Goal: Information Seeking & Learning: Compare options

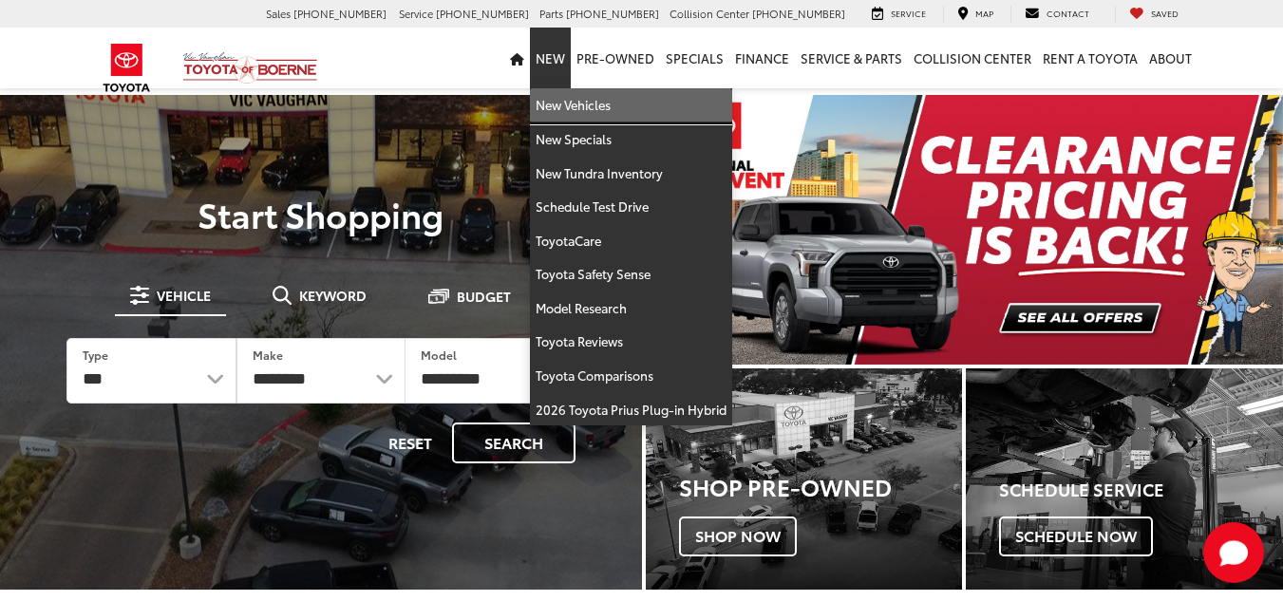
click at [565, 105] on link "New Vehicles" at bounding box center [631, 105] width 202 height 34
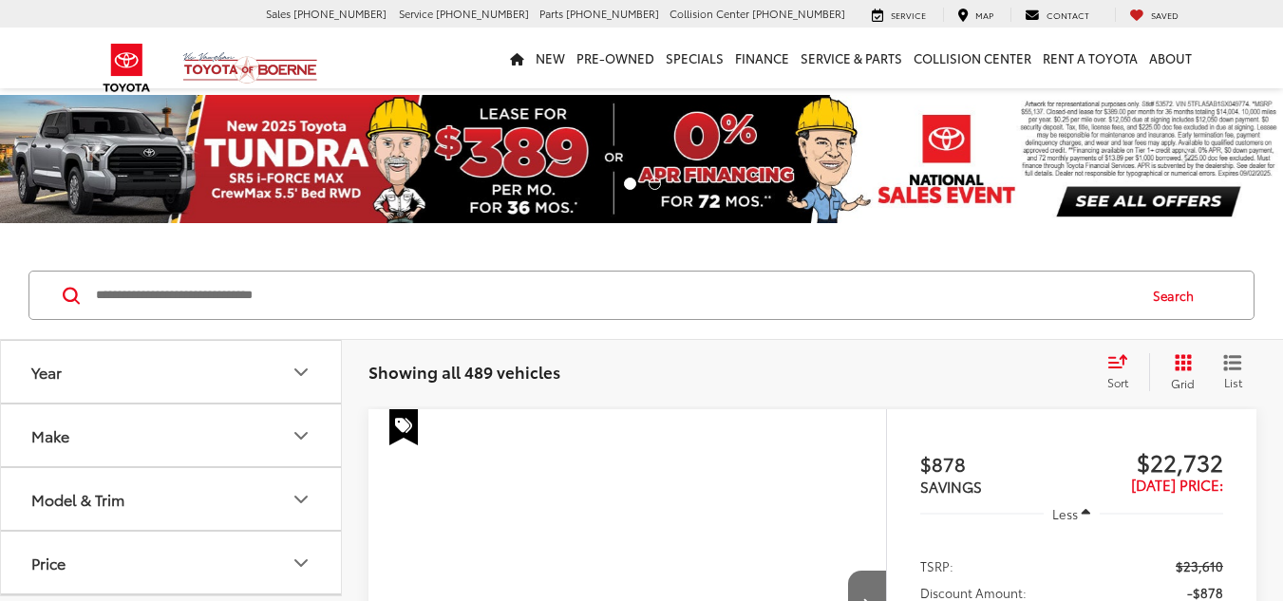
click at [304, 488] on icon "Model & Trim" at bounding box center [301, 499] width 23 height 23
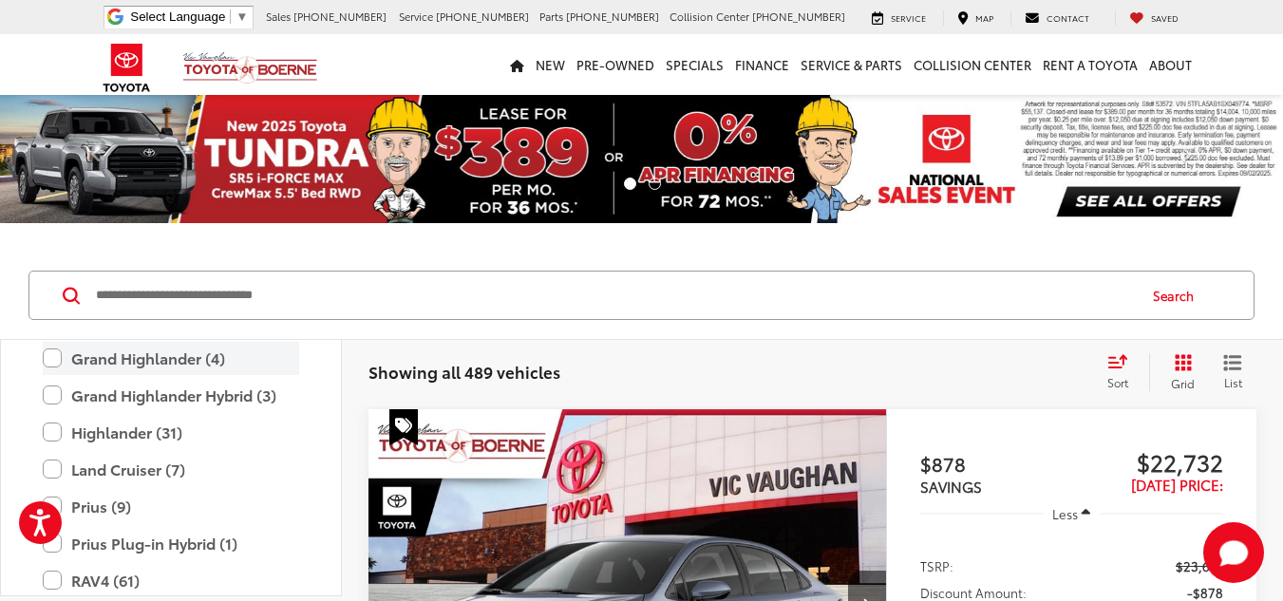
click at [50, 356] on label "Grand Highlander (4)" at bounding box center [171, 358] width 256 height 33
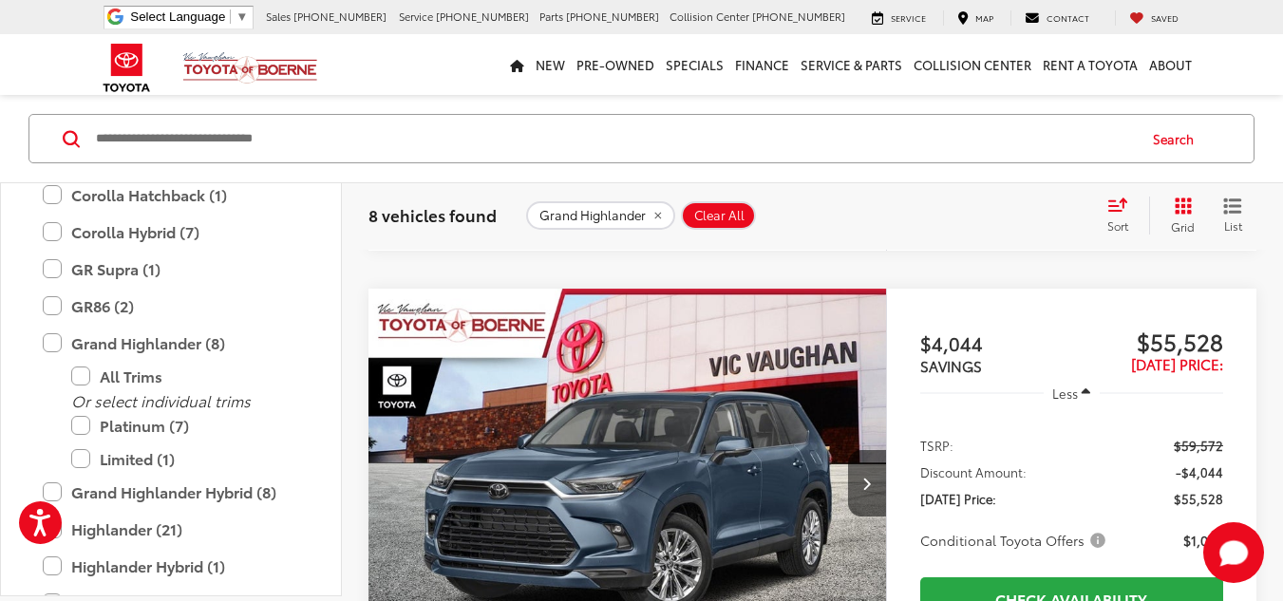
scroll to position [1013, 0]
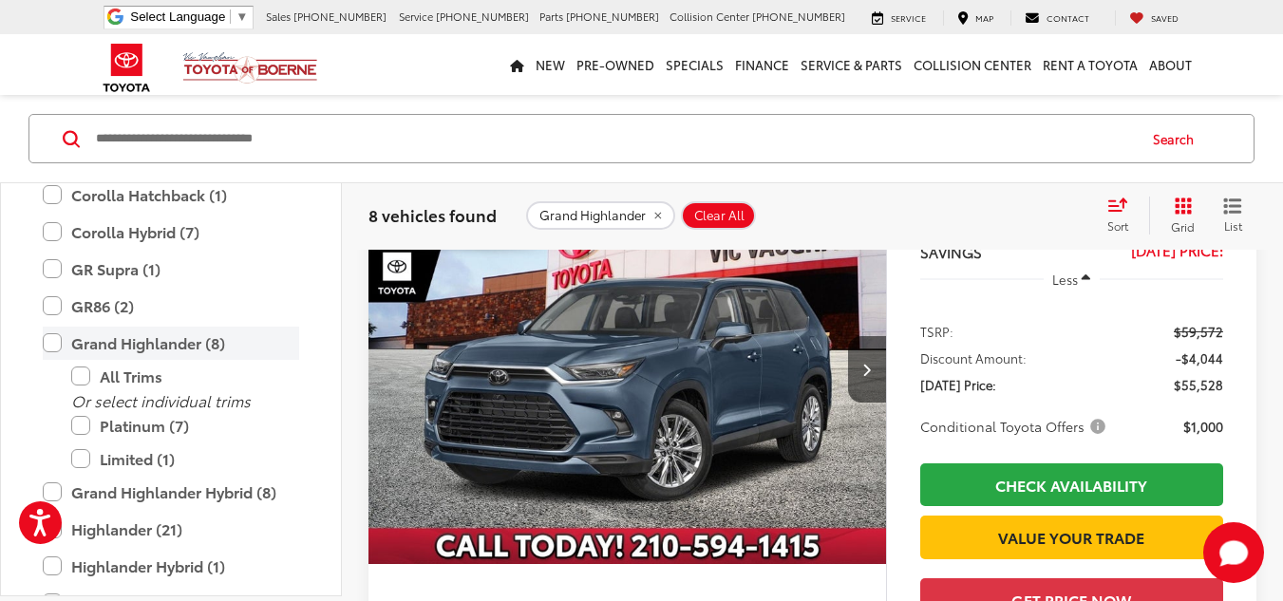
drag, startPoint x: 56, startPoint y: 346, endPoint x: 76, endPoint y: 356, distance: 22.5
click at [57, 346] on label "Grand Highlander (8)" at bounding box center [171, 343] width 256 height 33
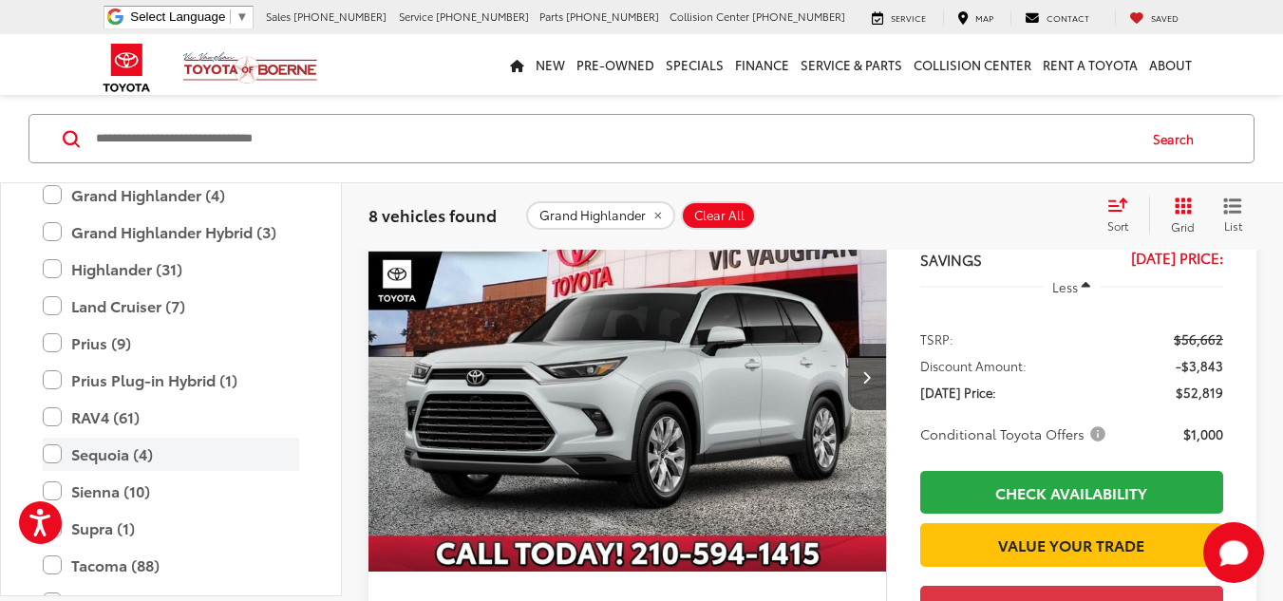
scroll to position [157, 0]
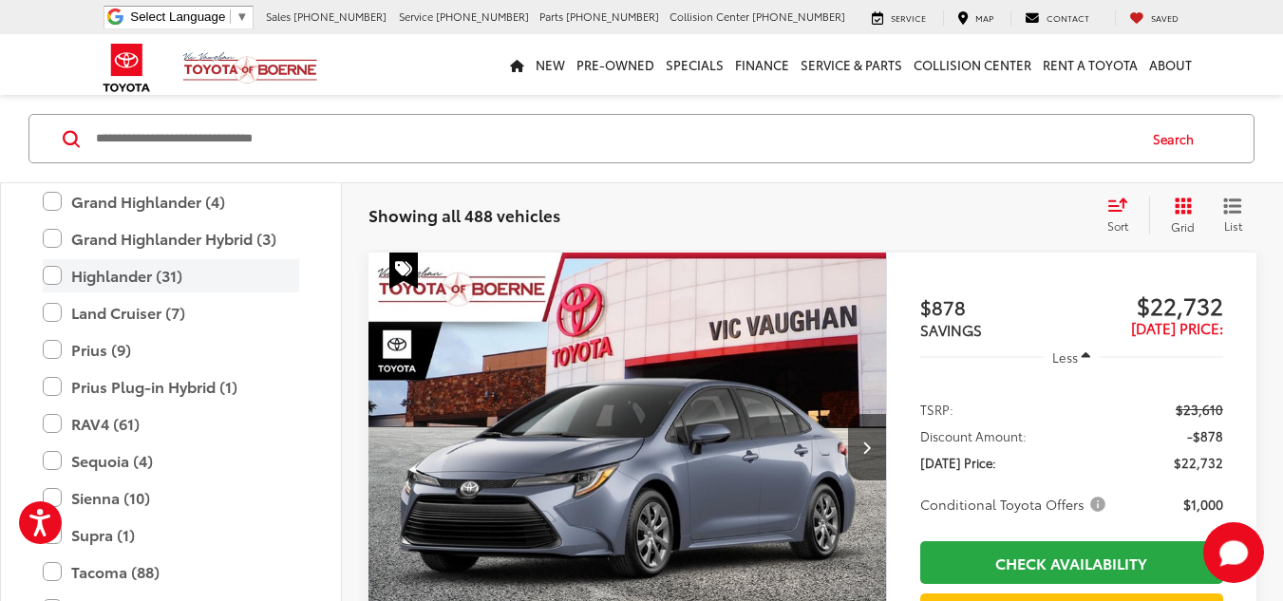
click at [54, 275] on label "Highlander (31)" at bounding box center [171, 275] width 256 height 33
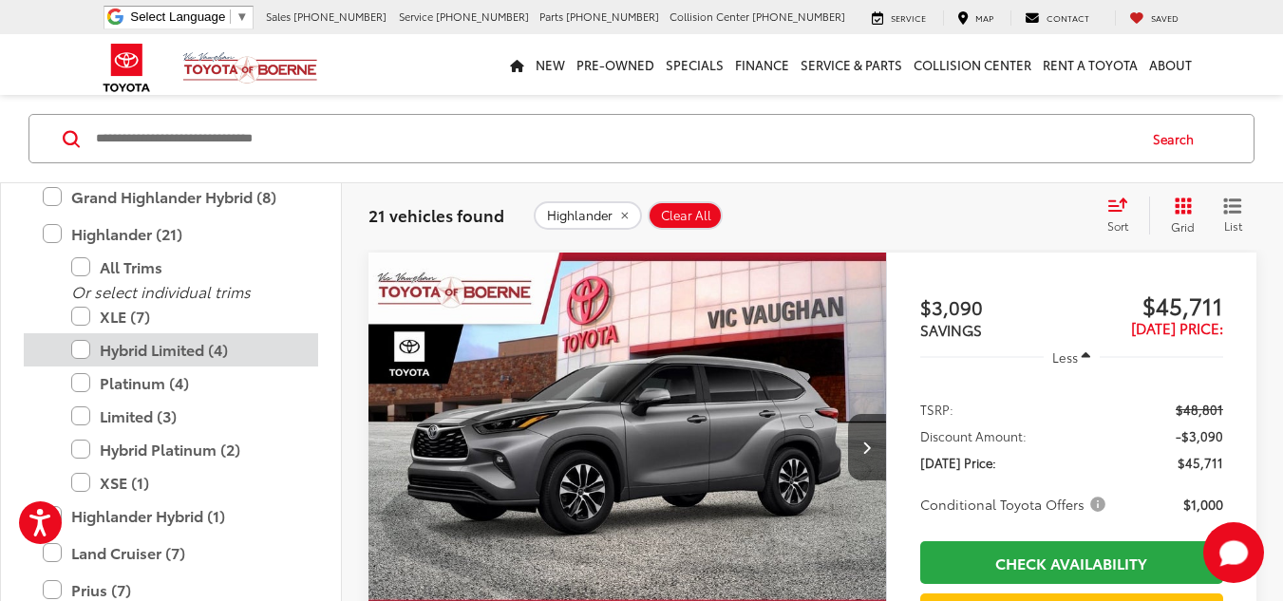
scroll to position [749, 0]
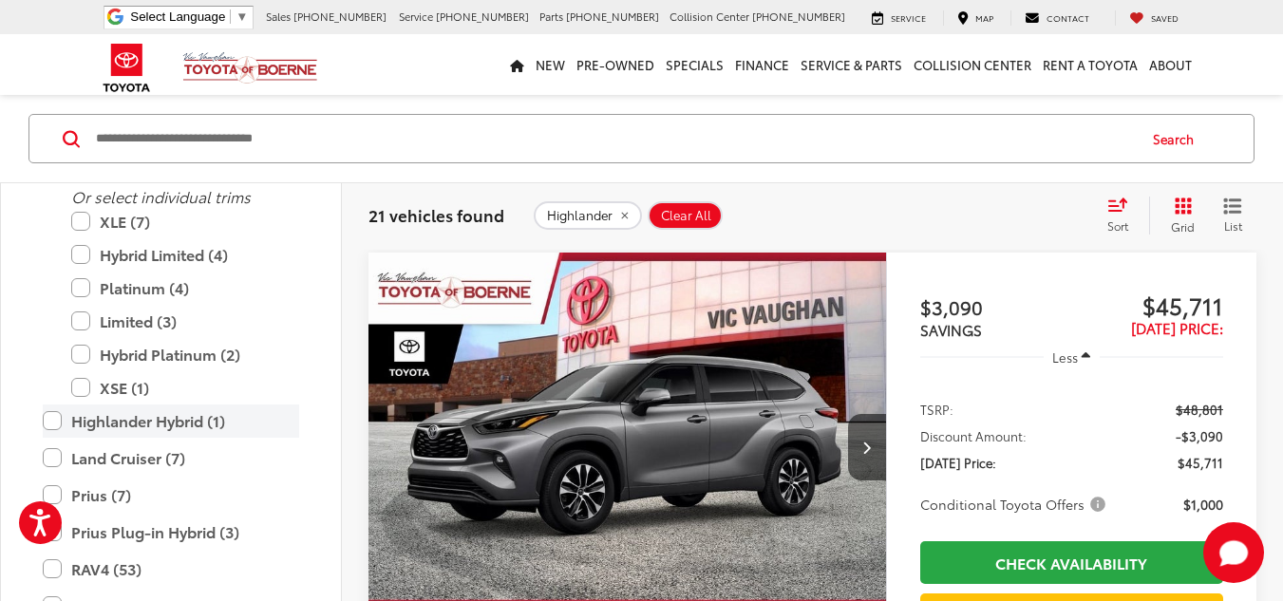
click at [55, 420] on label "Highlander Hybrid (1)" at bounding box center [171, 421] width 256 height 33
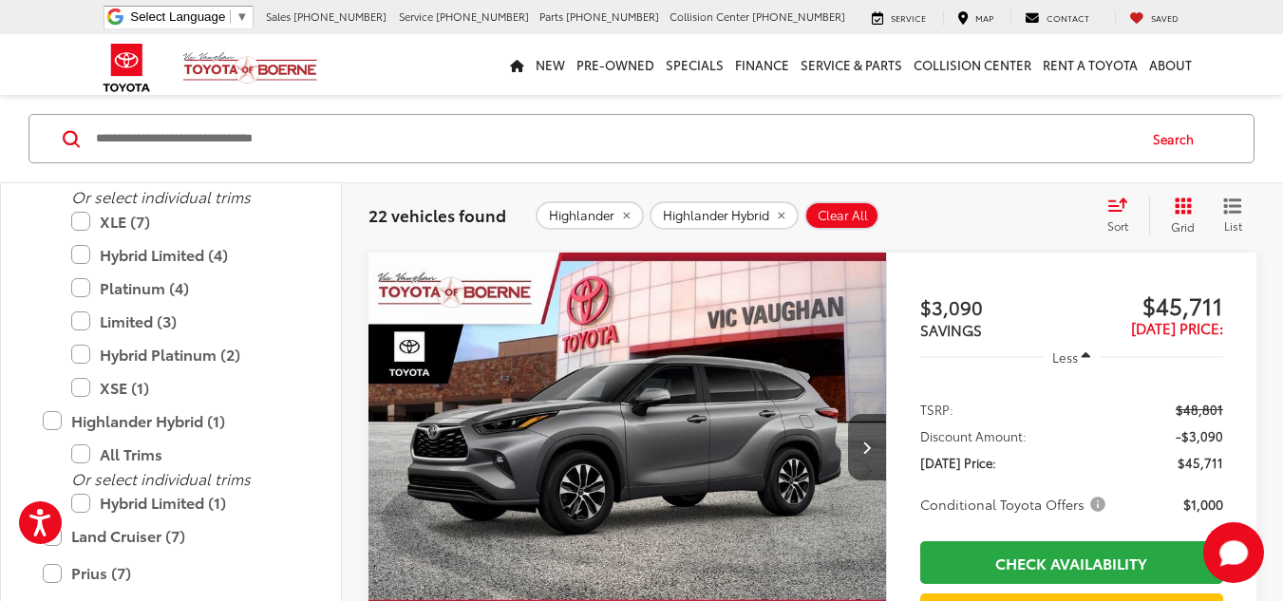
click at [1118, 203] on icon "Select sort value" at bounding box center [1118, 205] width 21 height 14
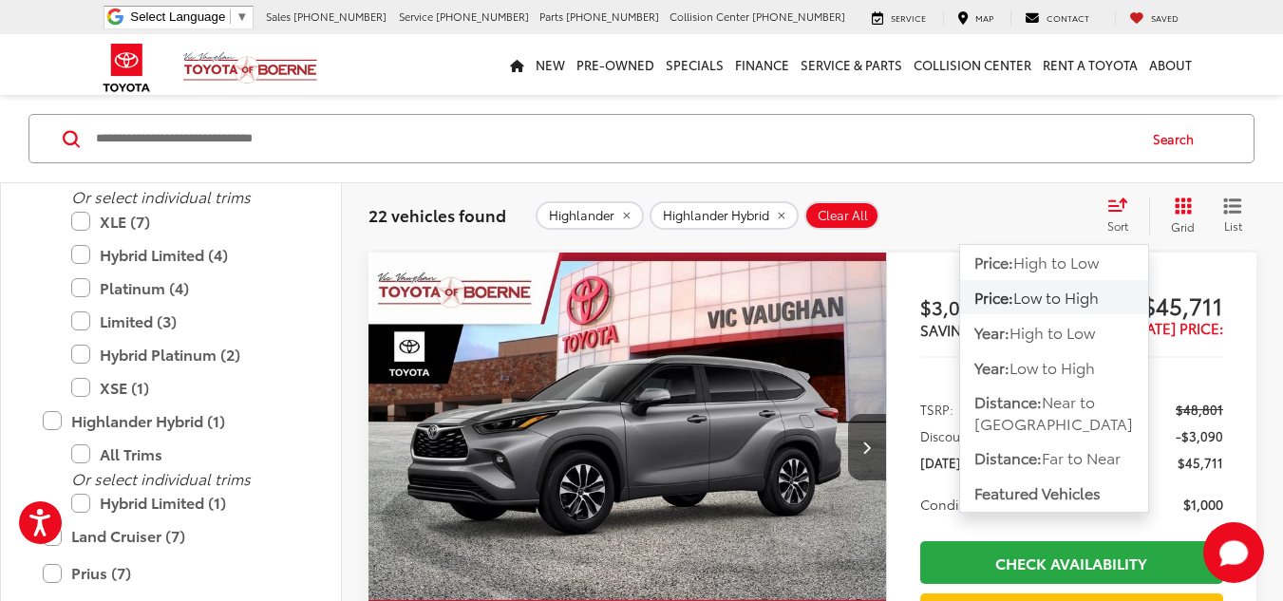
click at [1052, 298] on span "Low to High" at bounding box center [1056, 297] width 85 height 22
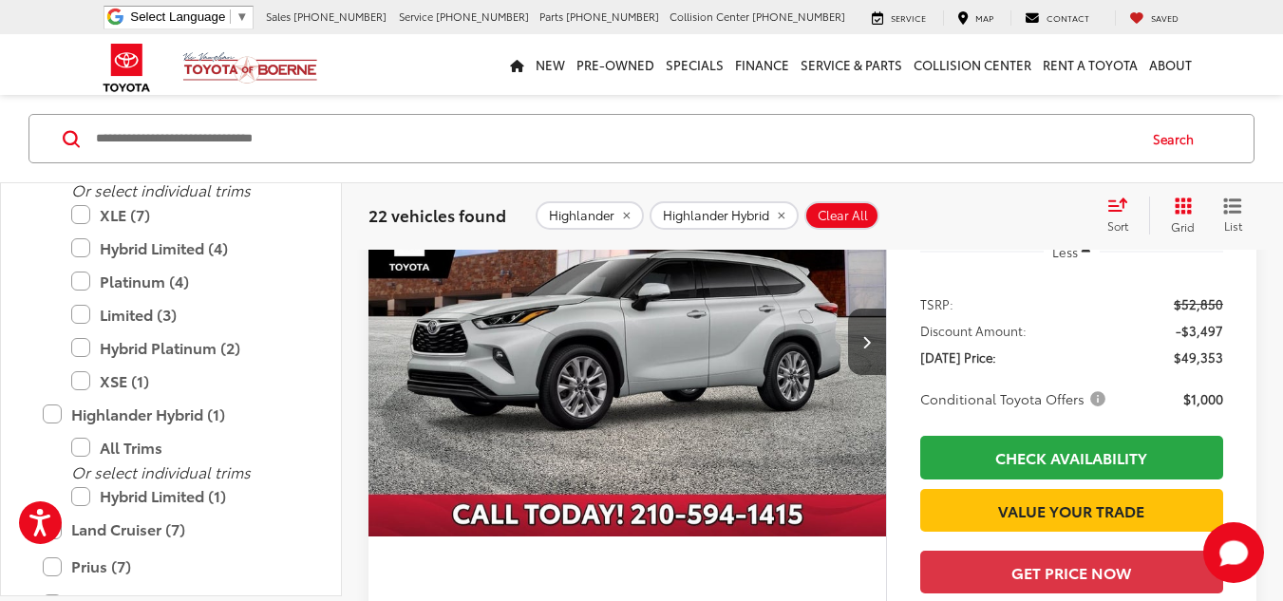
scroll to position [1772, 0]
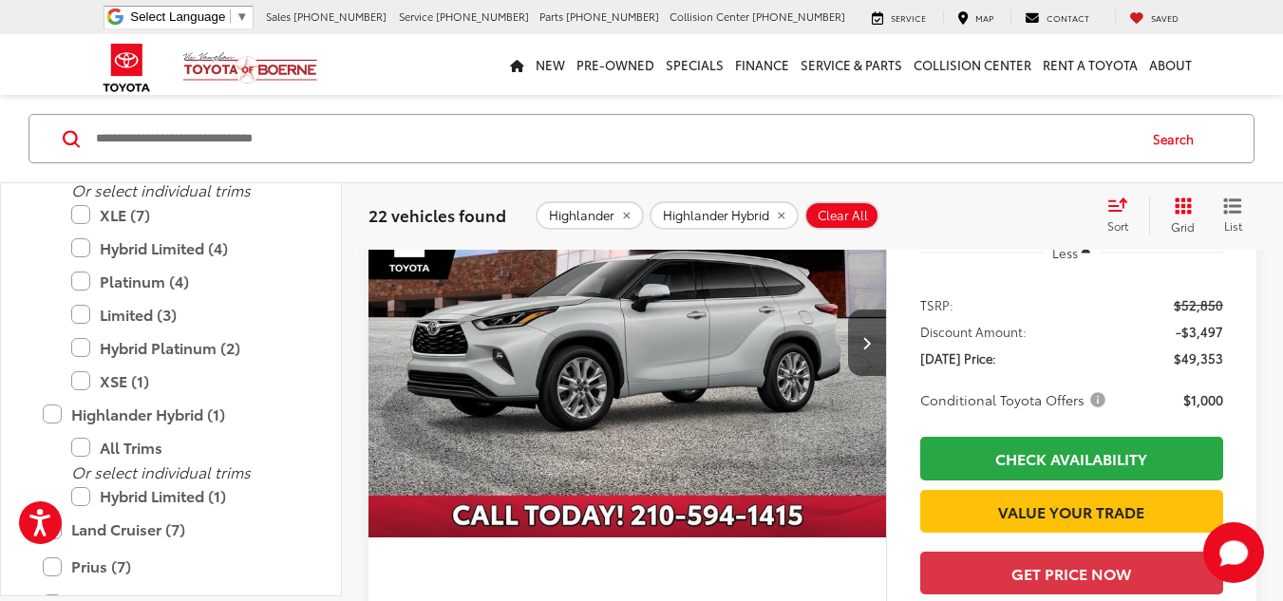
click at [602, 376] on img "2025 Toyota Highlander Limited 0" at bounding box center [628, 343] width 521 height 390
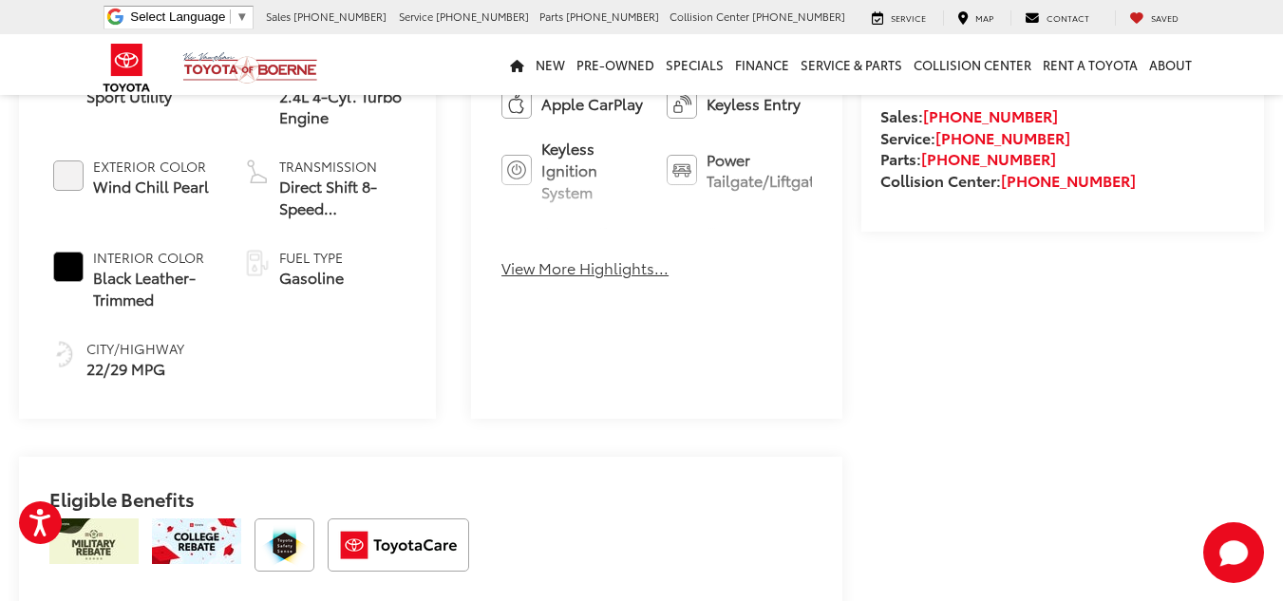
scroll to position [855, 0]
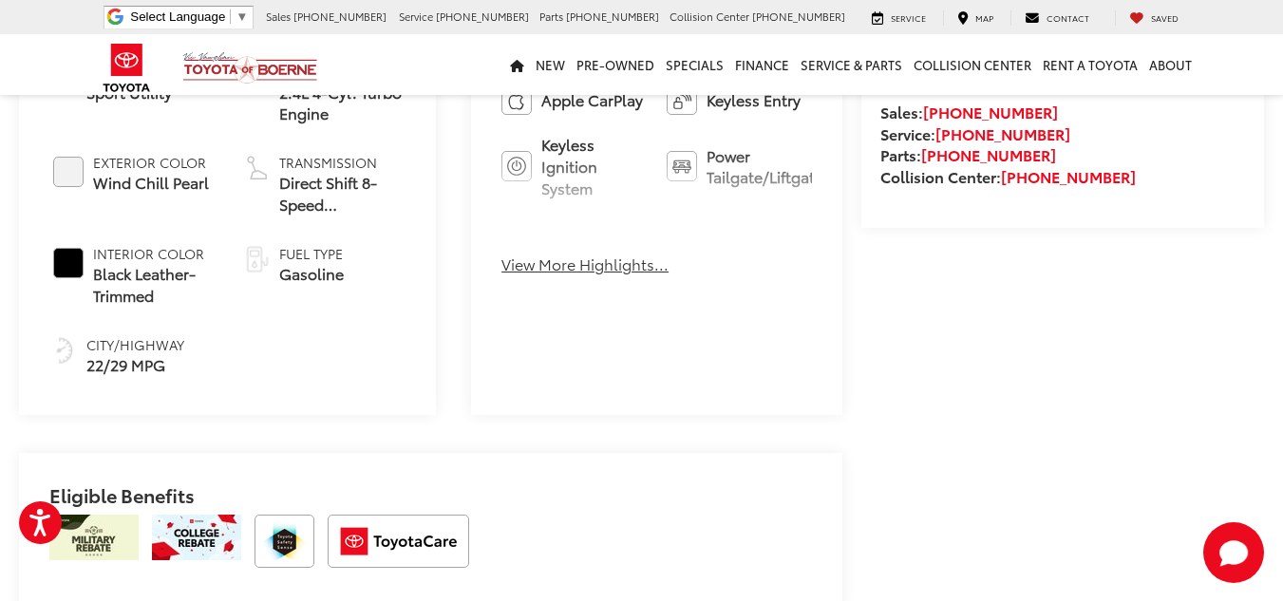
click at [559, 273] on button "View More Highlights..." at bounding box center [585, 265] width 167 height 22
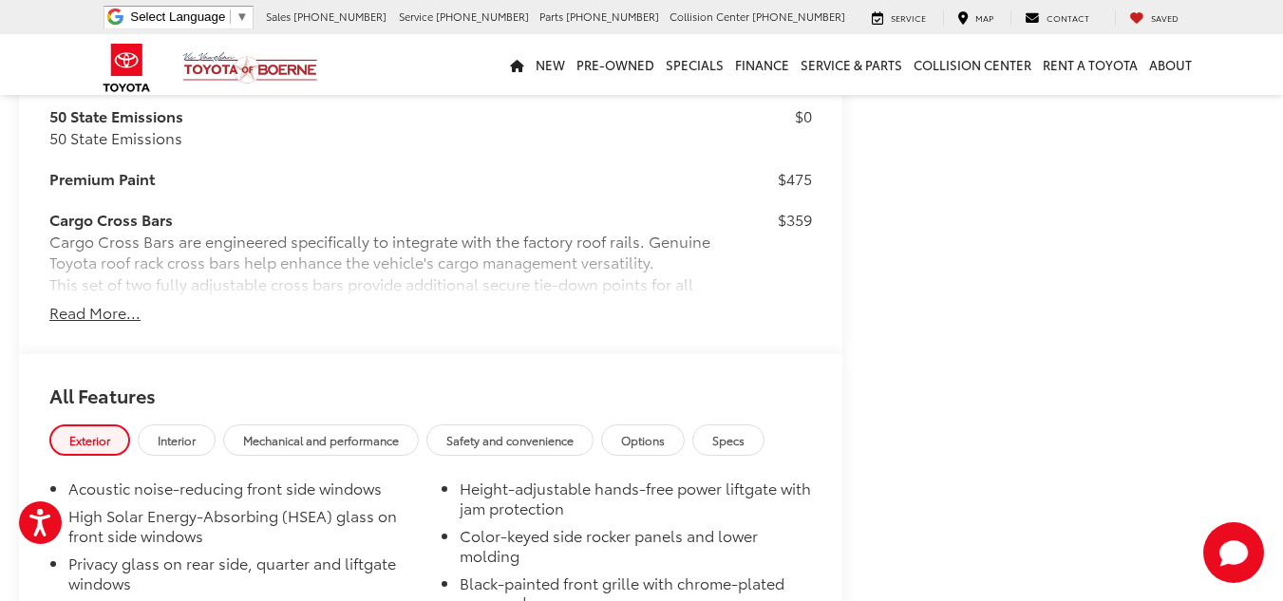
scroll to position [1710, 0]
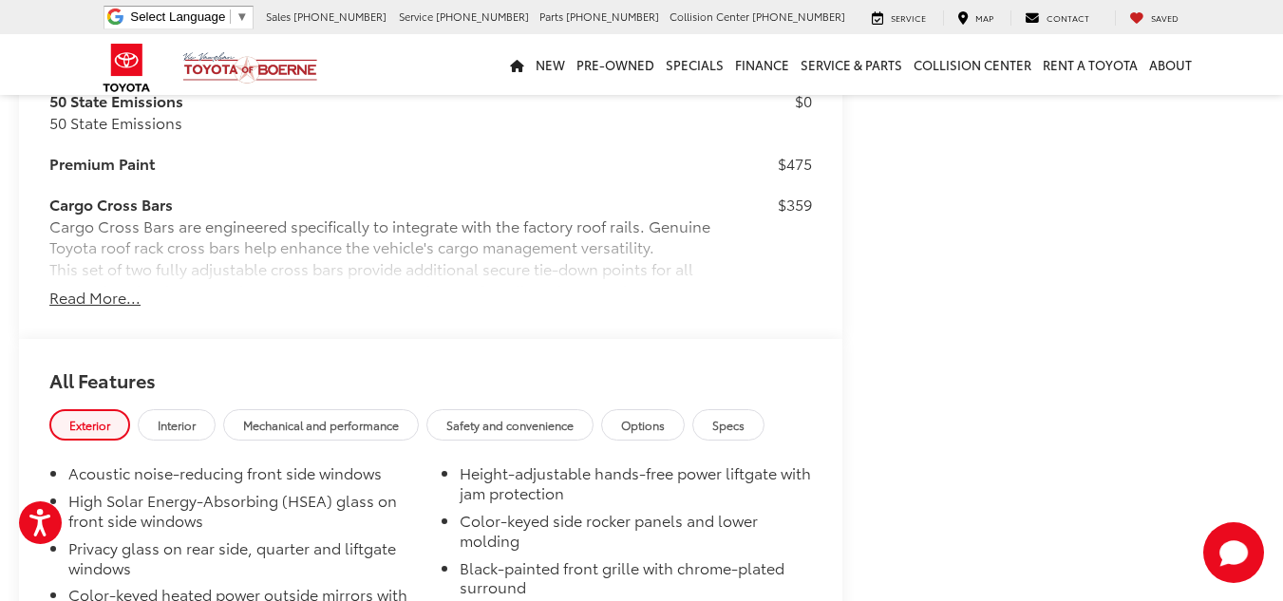
click at [101, 287] on button "Read More..." at bounding box center [94, 298] width 91 height 22
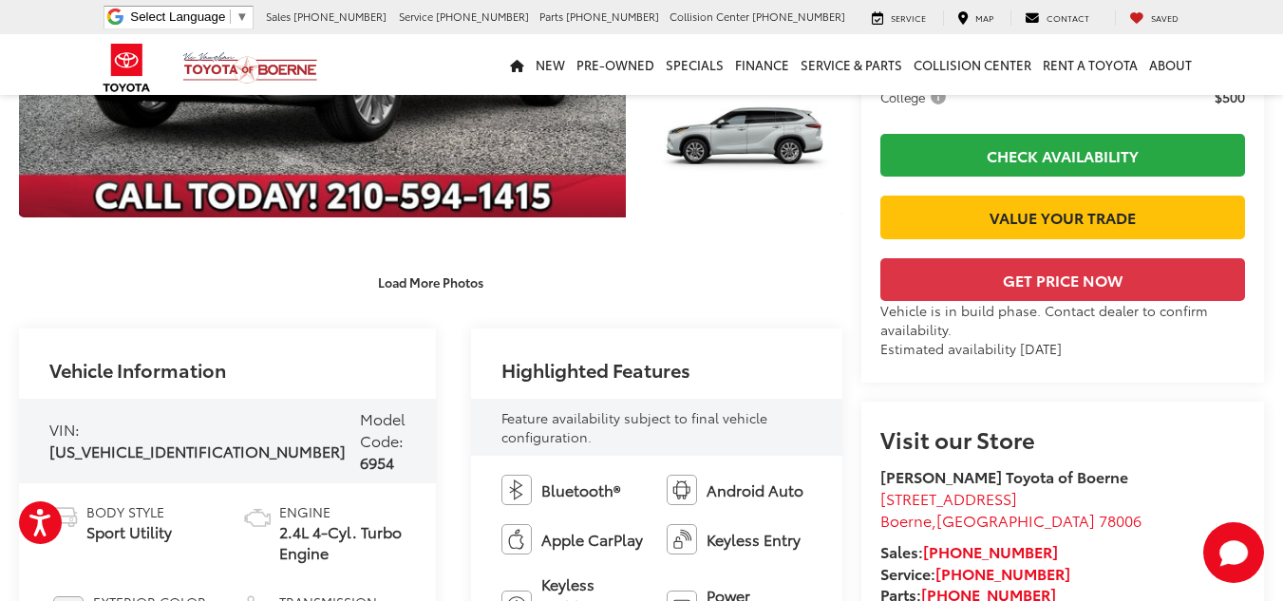
scroll to position [416, 0]
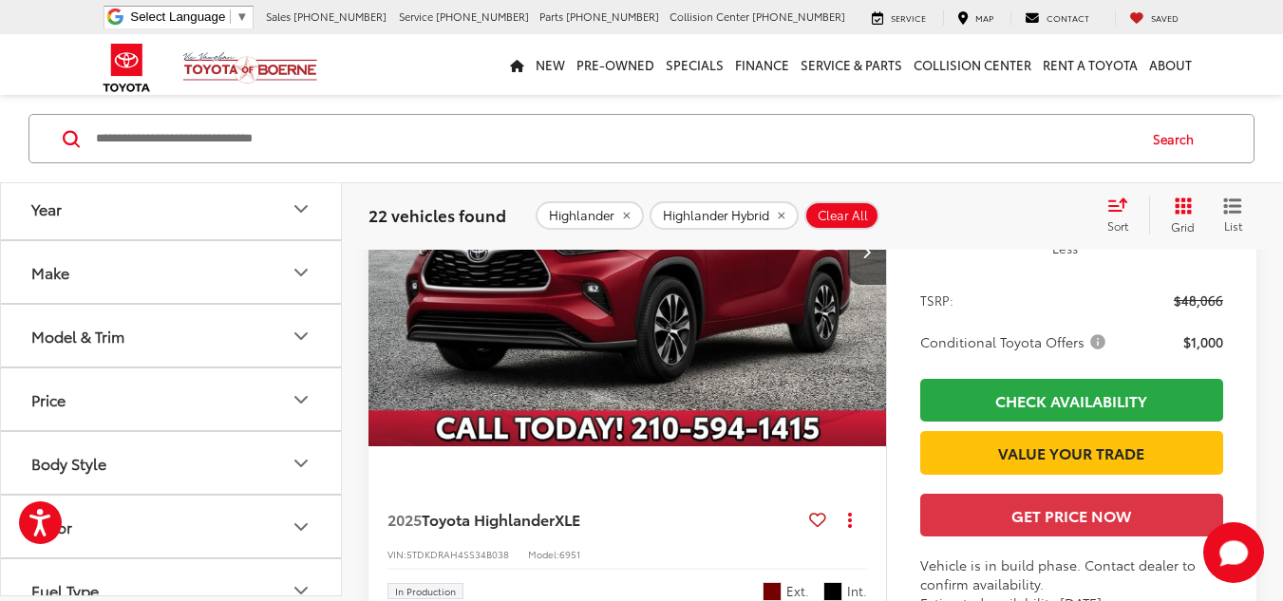
scroll to position [1113, 0]
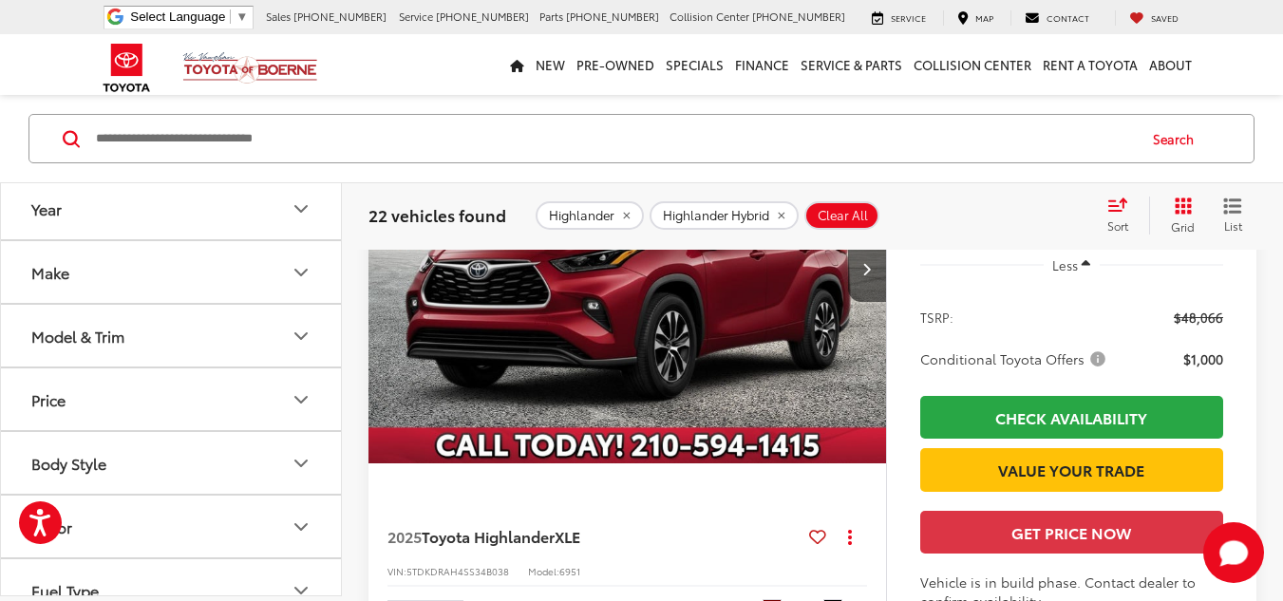
click at [599, 282] on img "2025 Toyota Highlander XLE 0" at bounding box center [628, 269] width 521 height 390
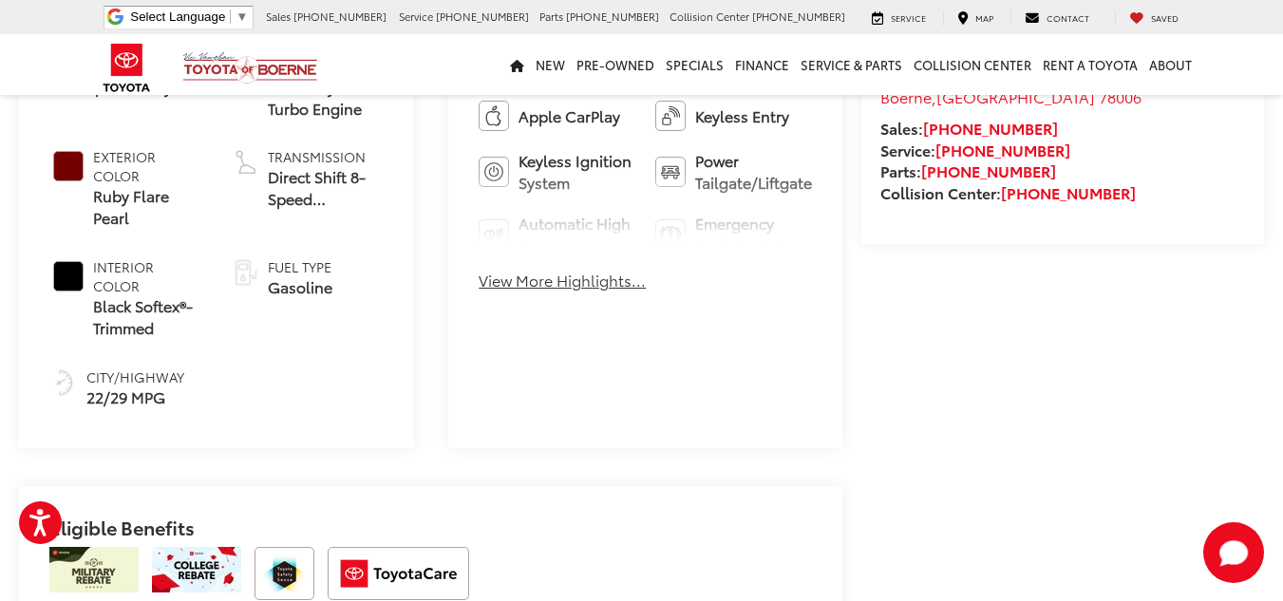
scroll to position [855, 0]
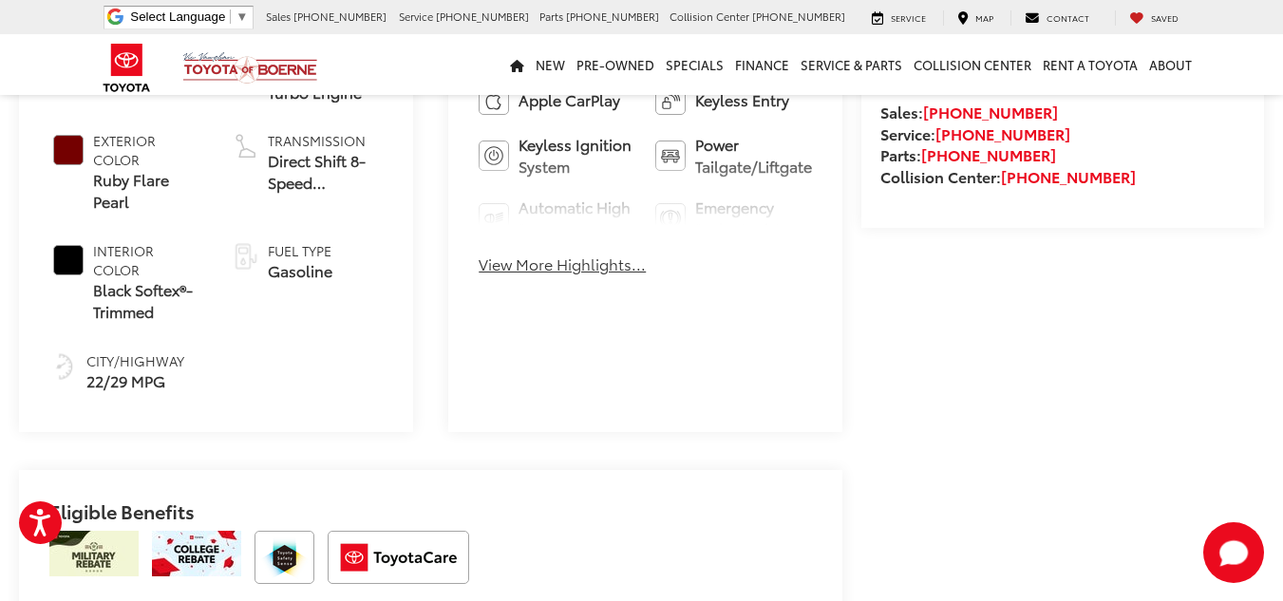
click at [539, 258] on button "View More Highlights..." at bounding box center [562, 265] width 167 height 22
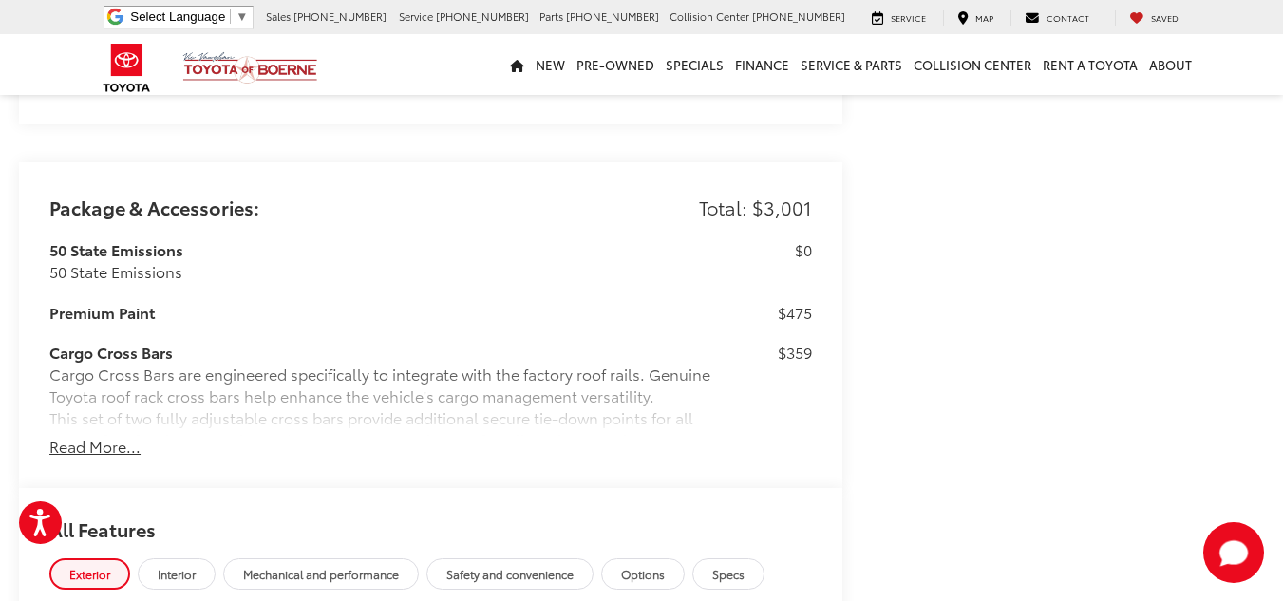
scroll to position [1520, 0]
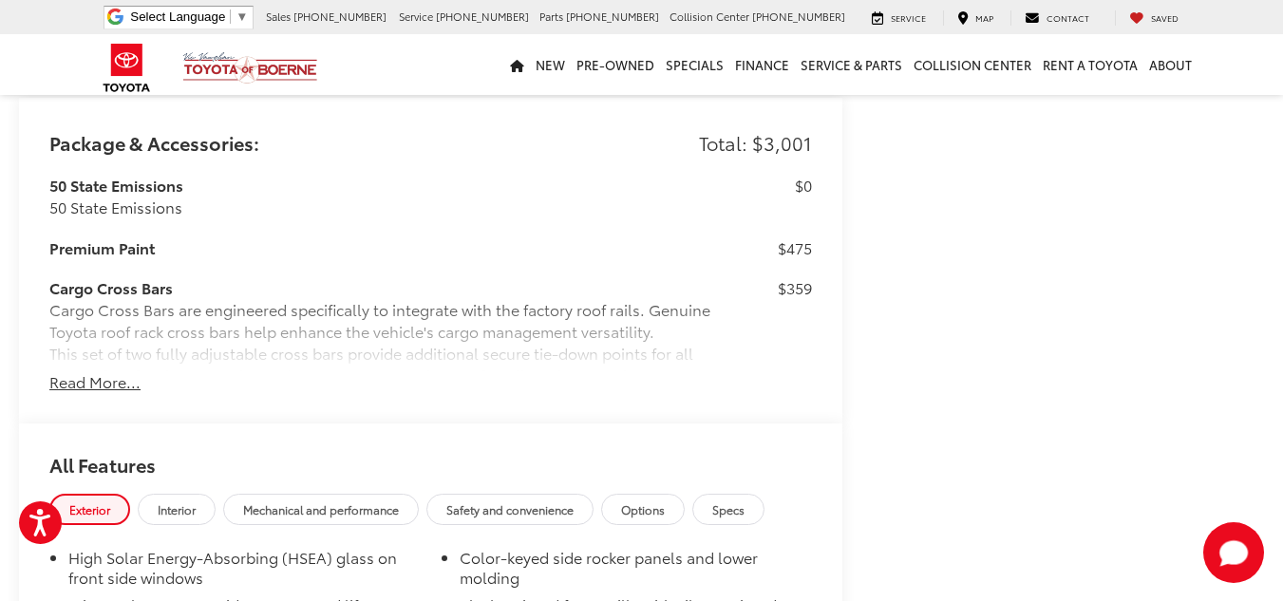
click at [101, 387] on button "Read More..." at bounding box center [94, 382] width 91 height 22
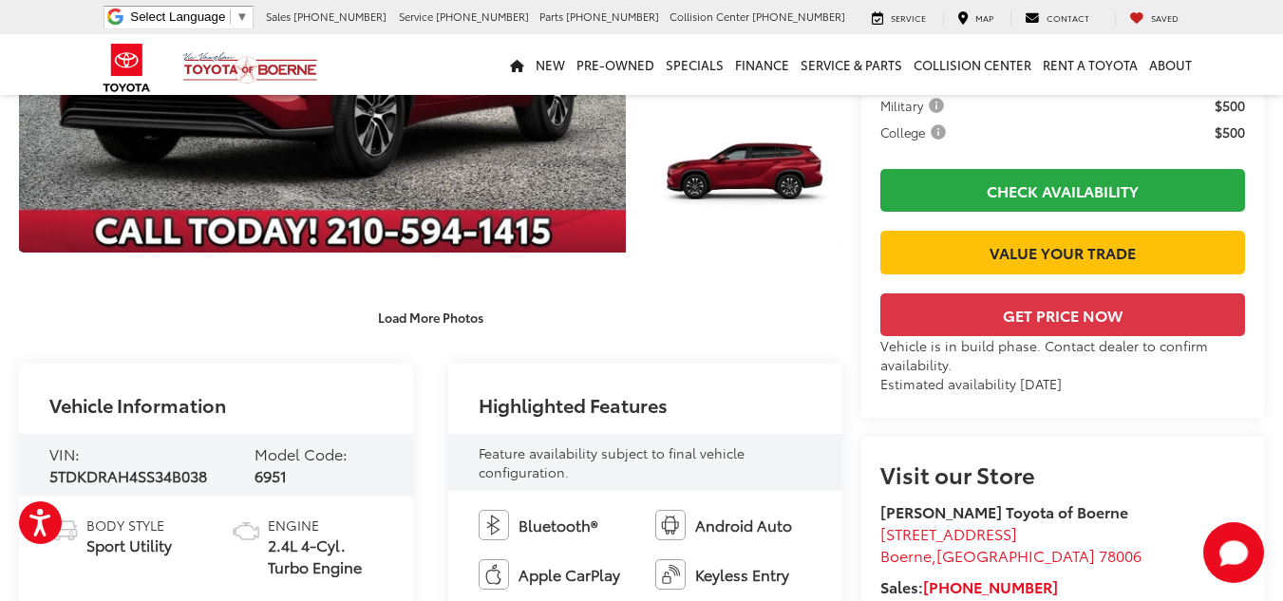
scroll to position [0, 0]
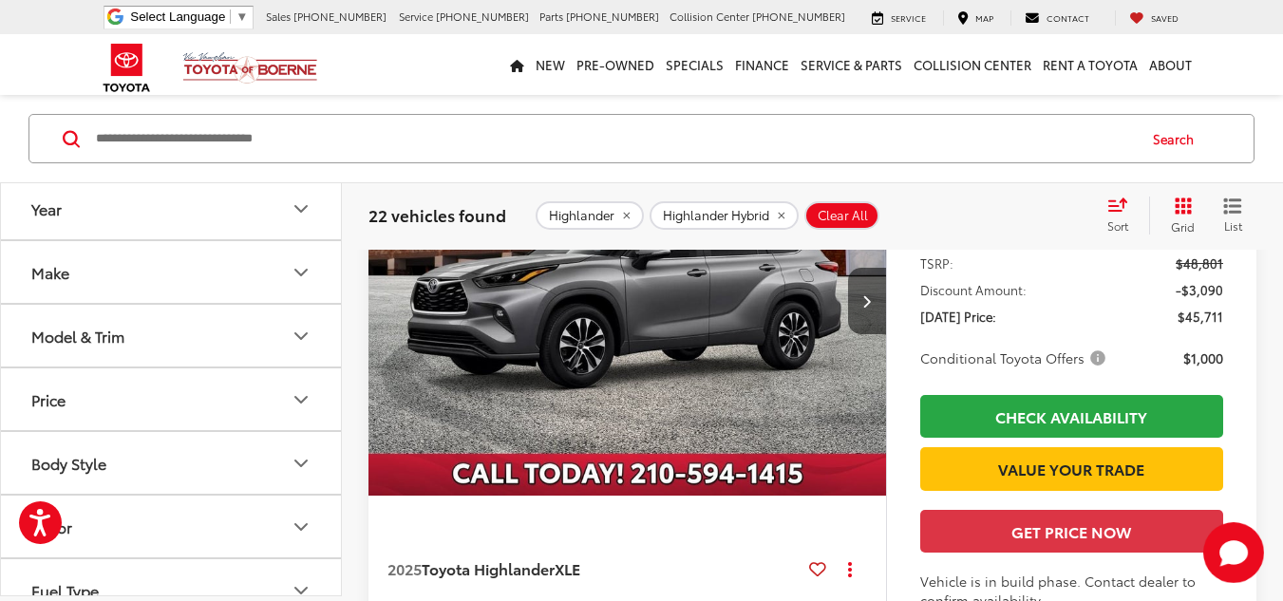
scroll to position [296, 0]
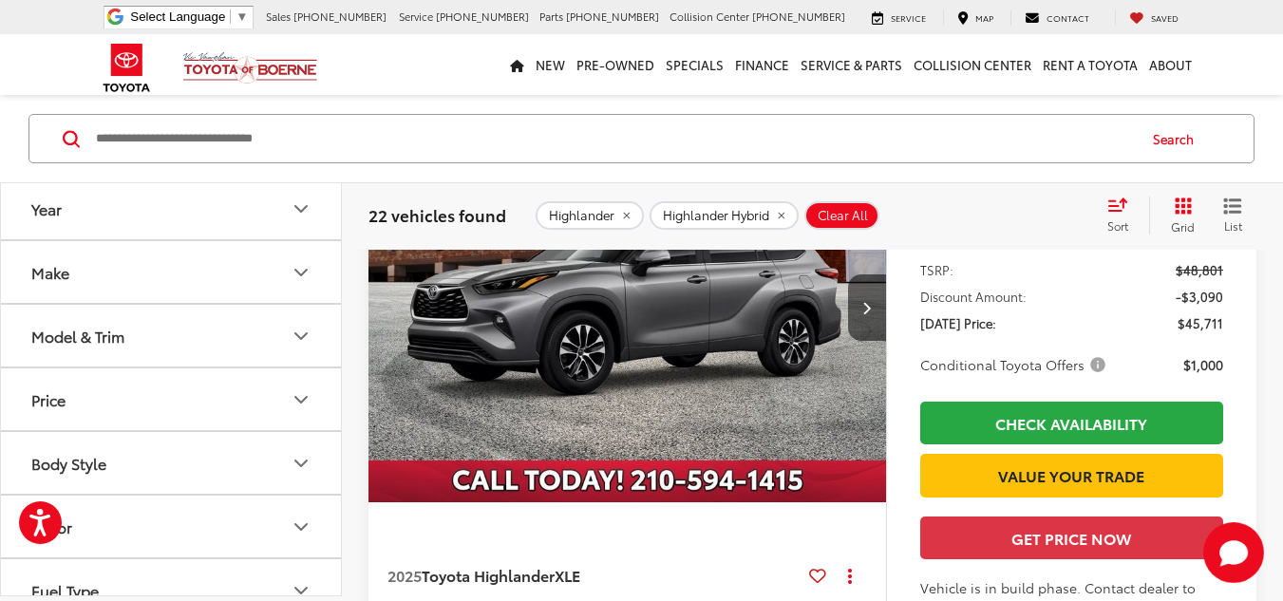
click at [647, 303] on img "2025 Toyota Highlander XLE 0" at bounding box center [628, 308] width 521 height 390
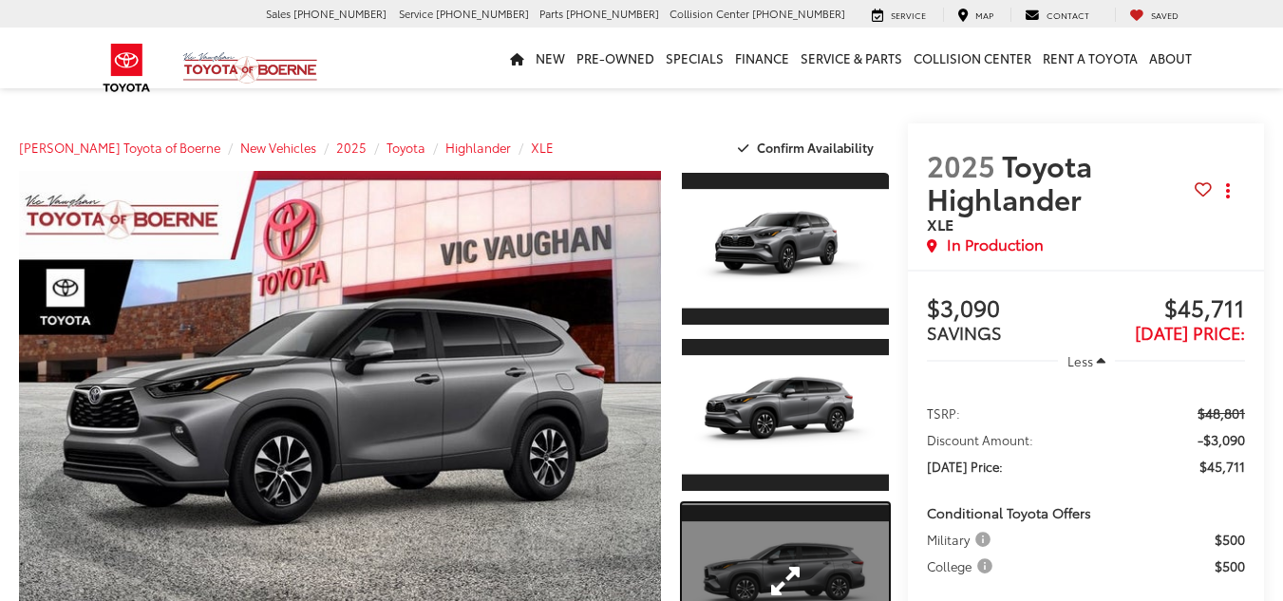
click at [740, 550] on link "Expand Photo 3" at bounding box center [786, 581] width 208 height 156
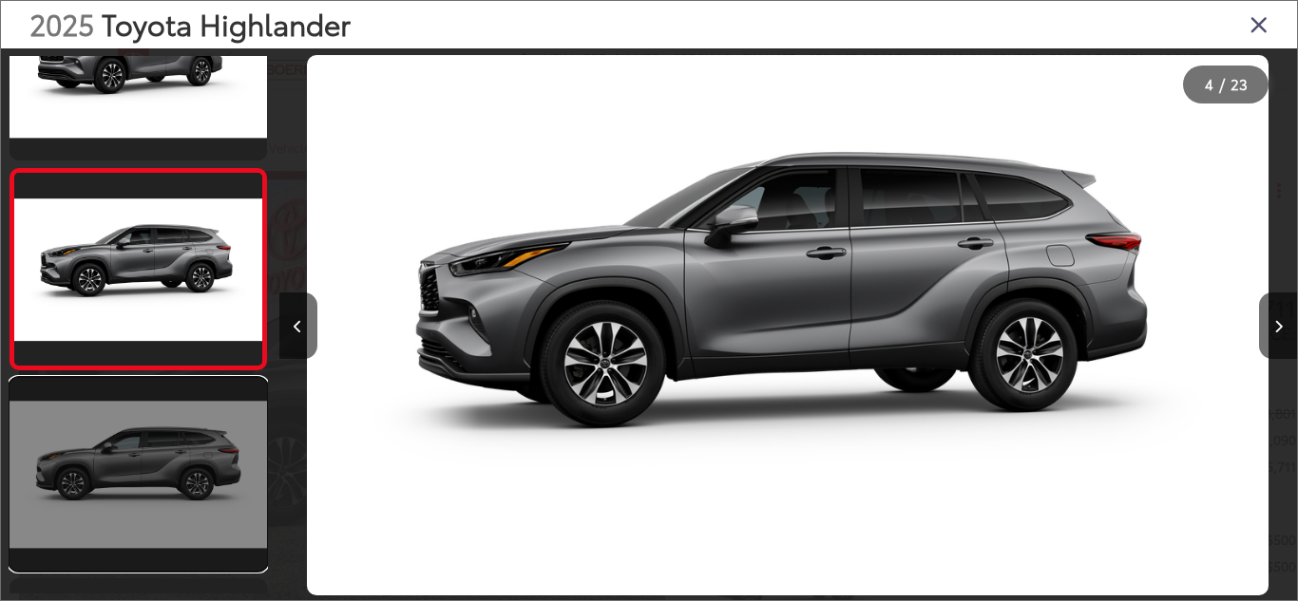
click at [173, 465] on link at bounding box center [137, 474] width 257 height 193
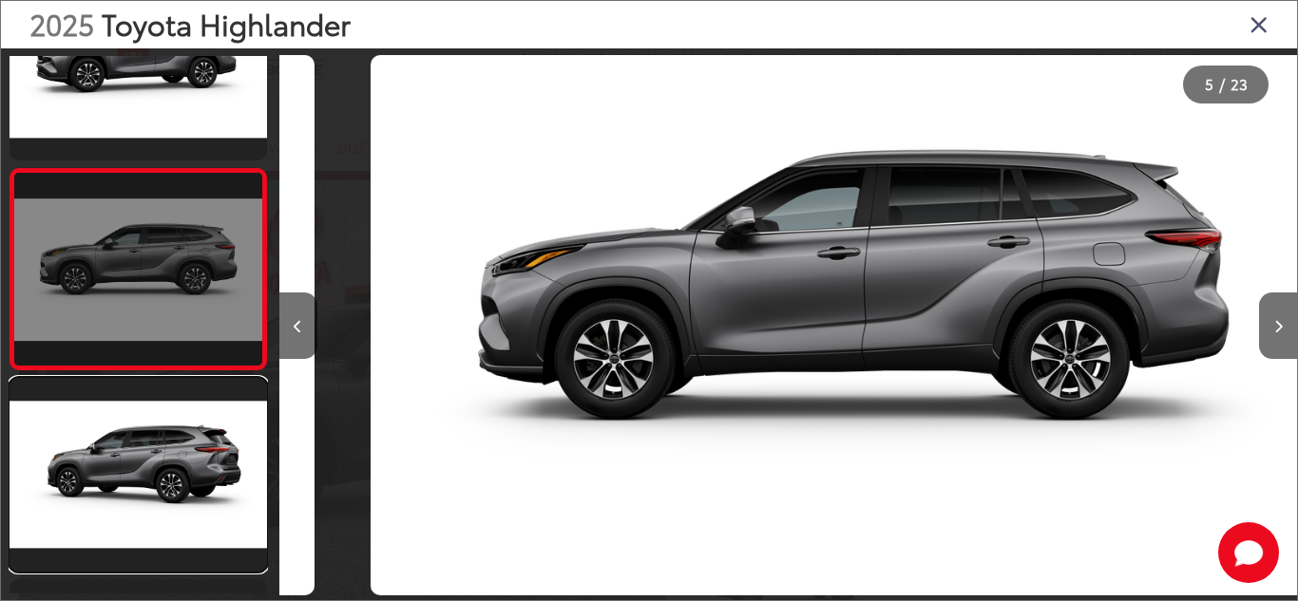
scroll to position [0, 4070]
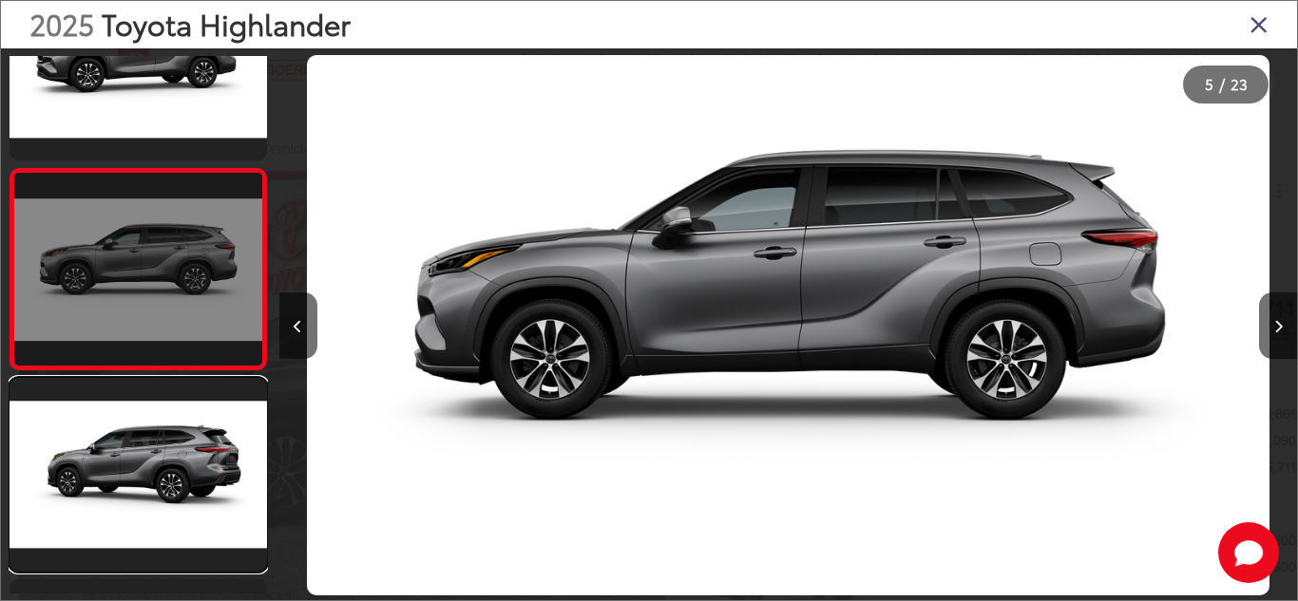
click at [173, 465] on link at bounding box center [137, 474] width 257 height 193
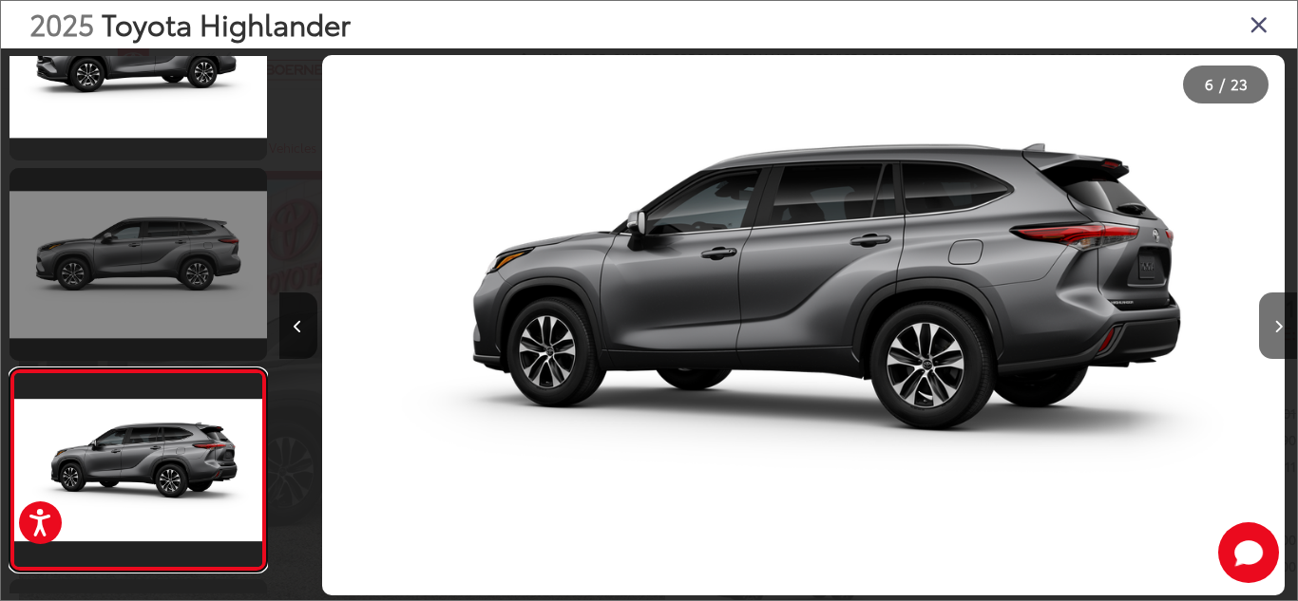
scroll to position [891, 0]
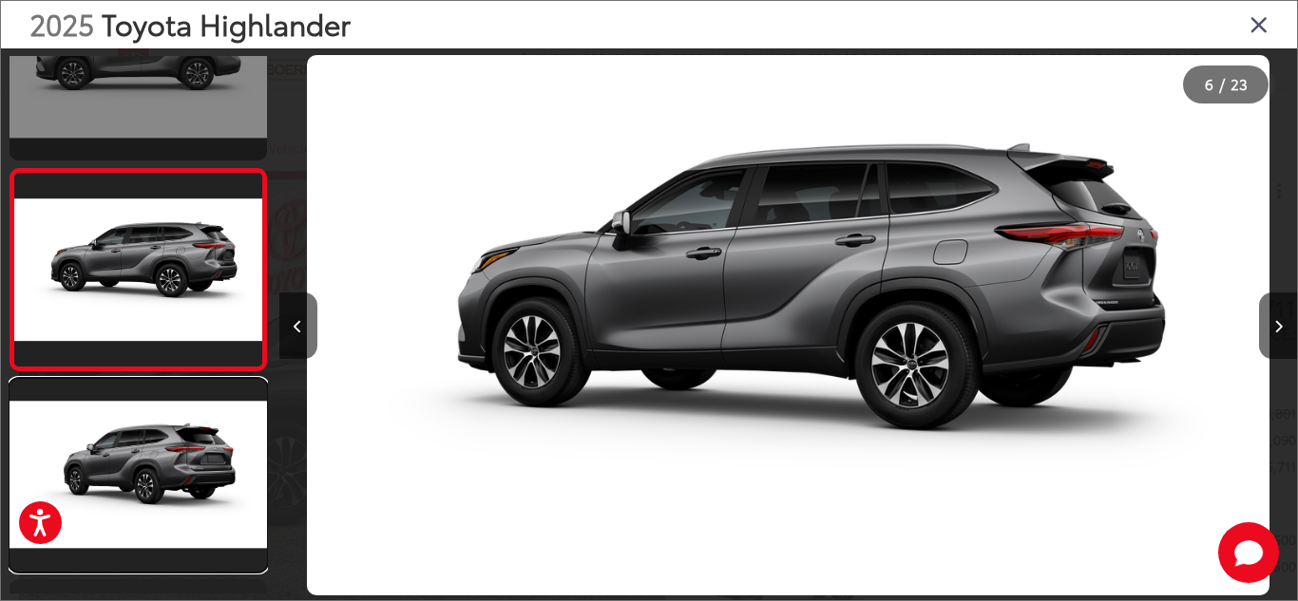
click at [173, 465] on link at bounding box center [137, 475] width 257 height 193
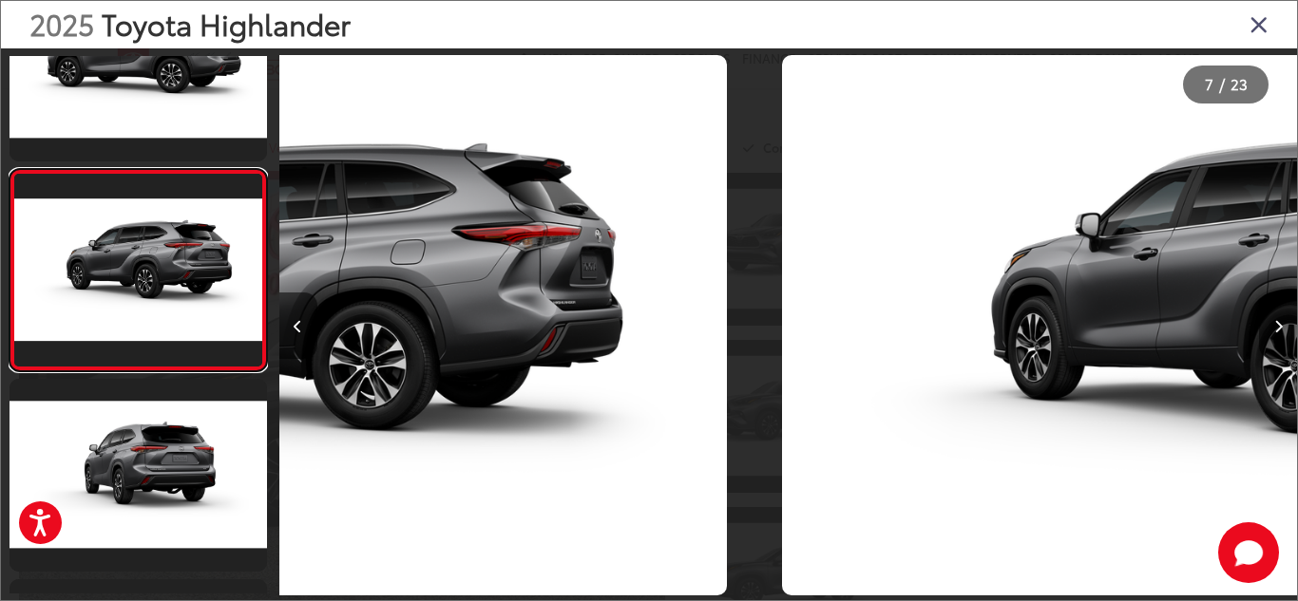
scroll to position [1092, 0]
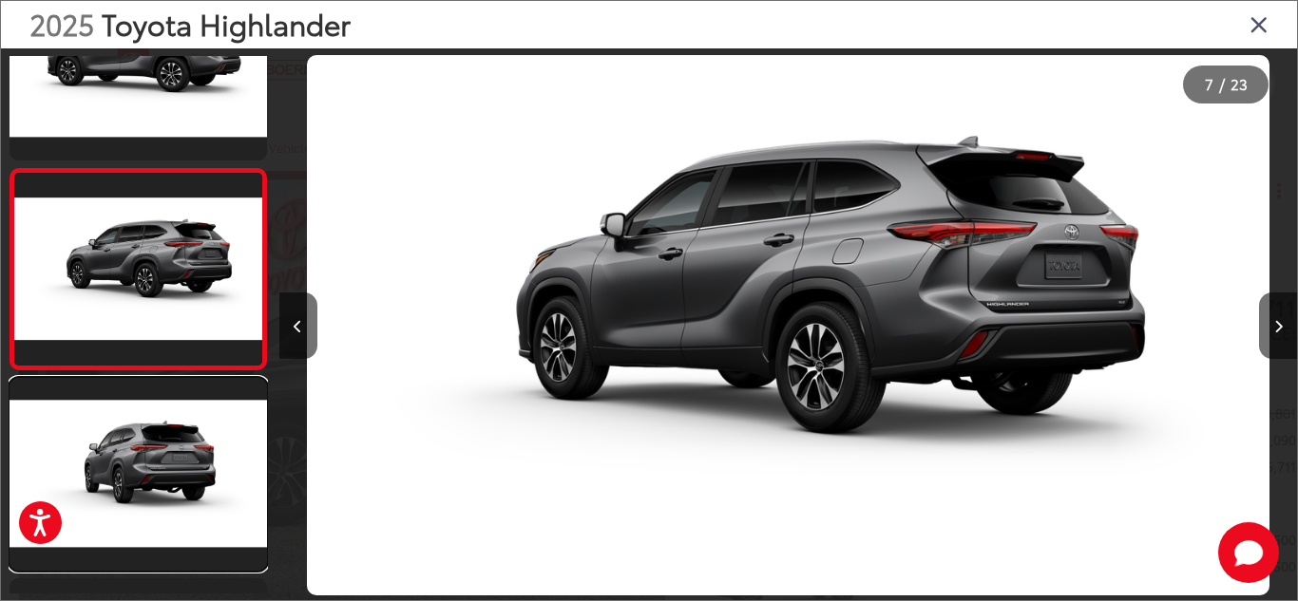
click at [173, 465] on link at bounding box center [137, 474] width 257 height 193
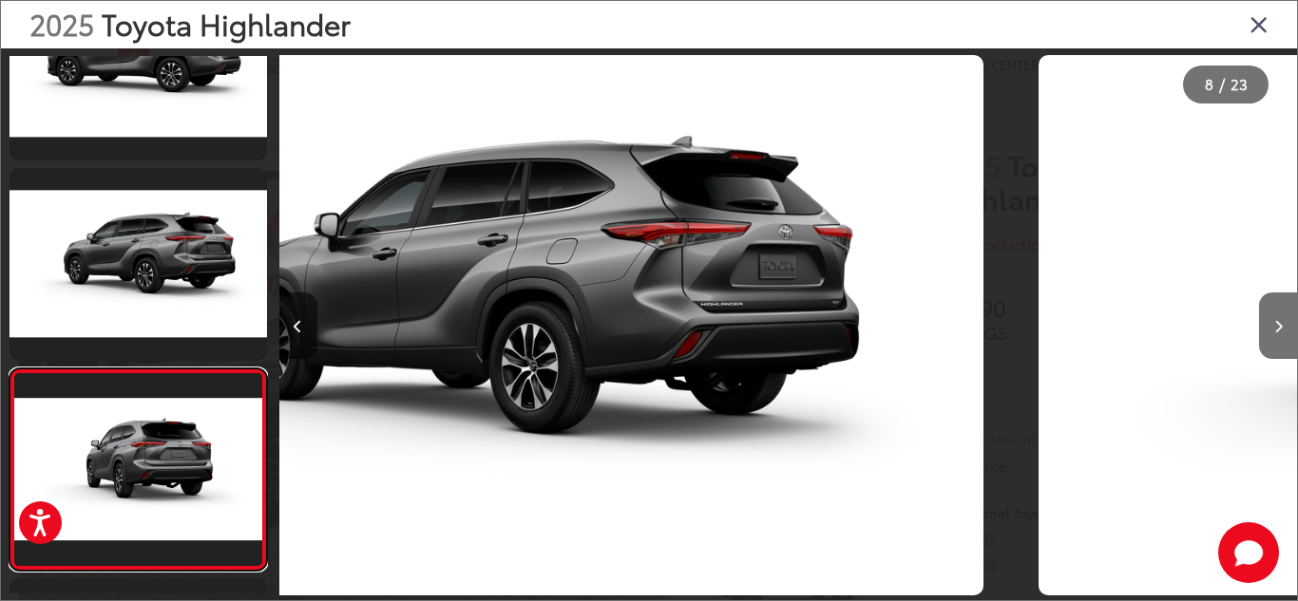
scroll to position [1293, 0]
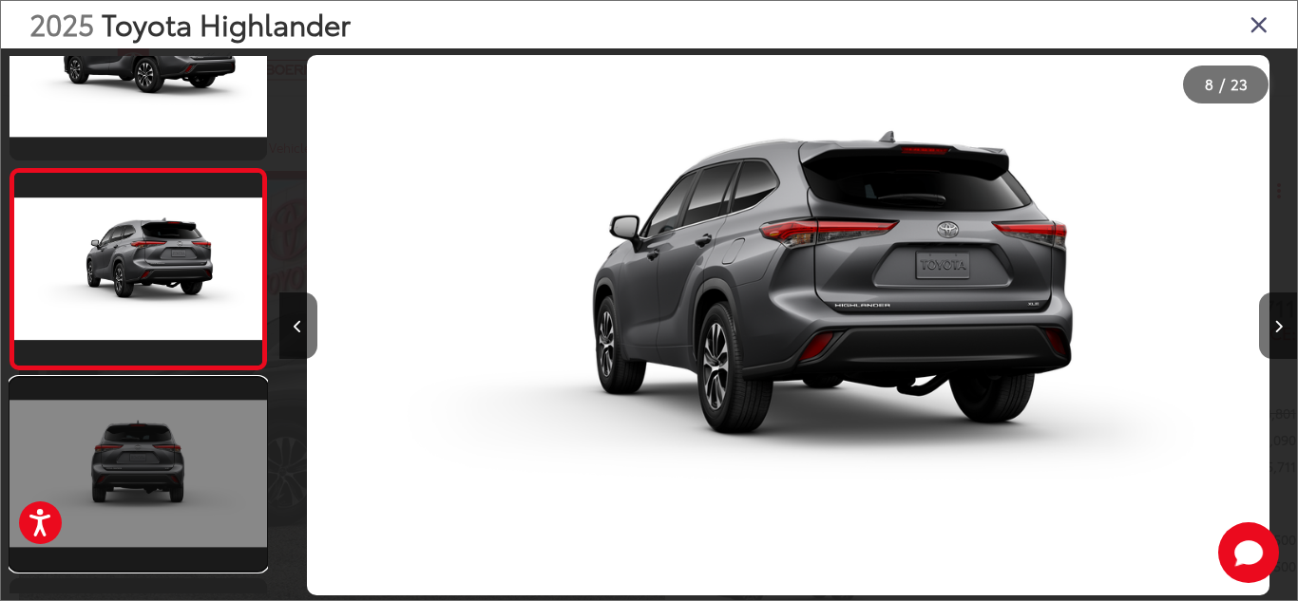
click at [174, 465] on link at bounding box center [137, 474] width 257 height 193
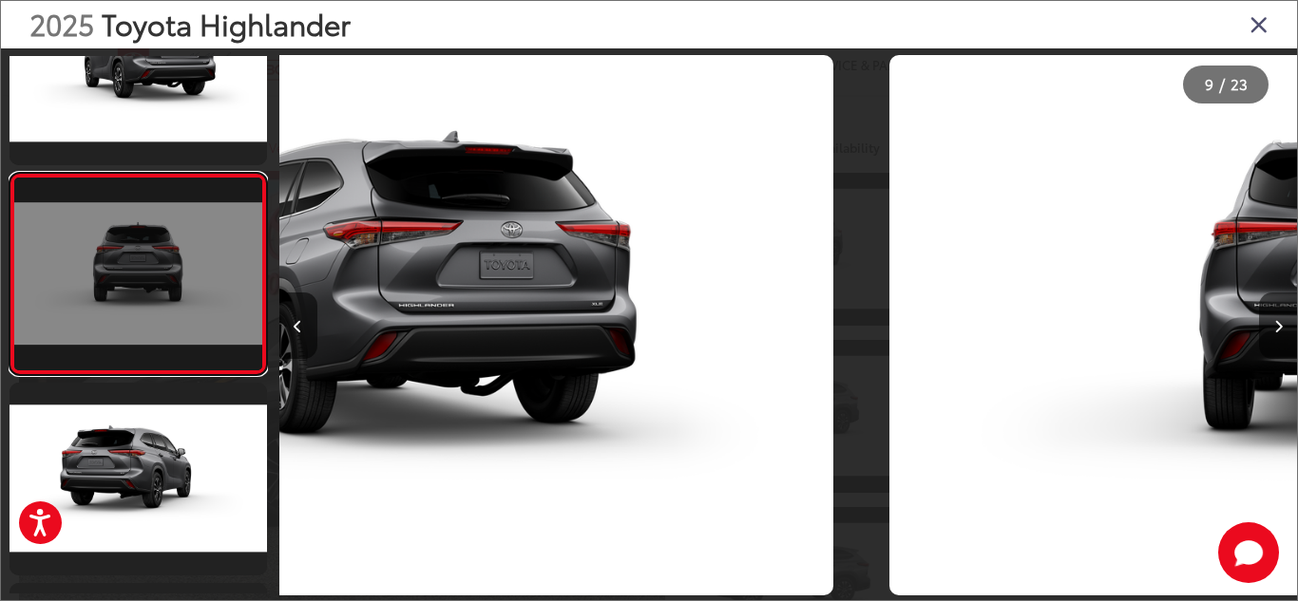
scroll to position [1493, 0]
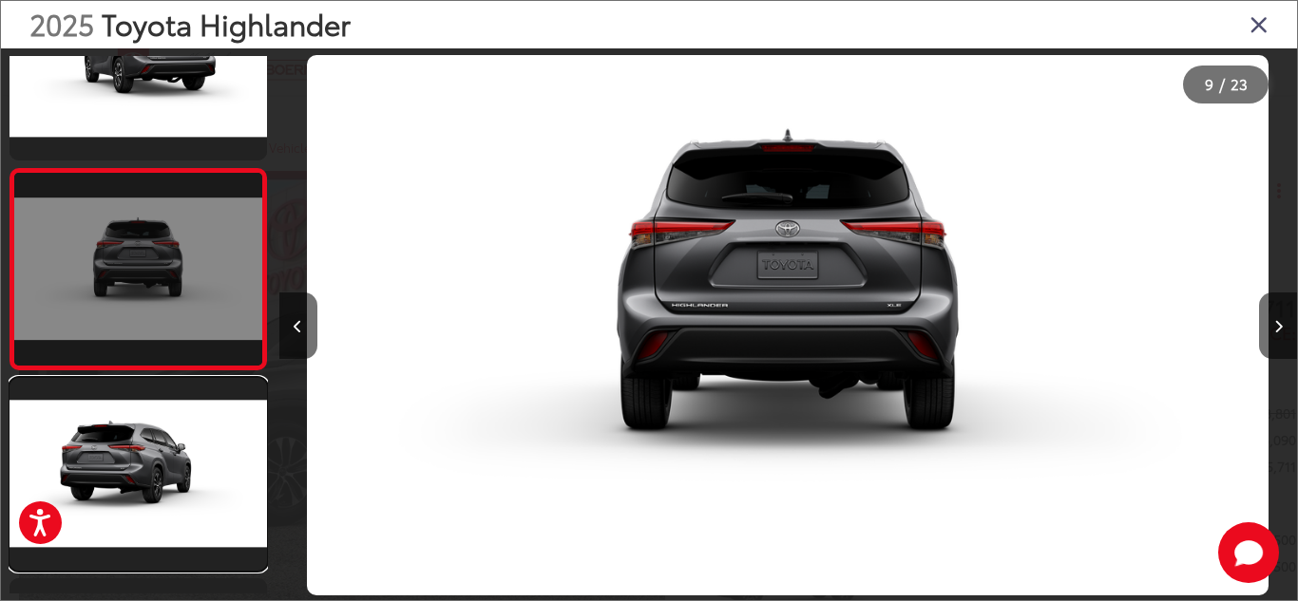
click at [174, 465] on link at bounding box center [137, 474] width 257 height 193
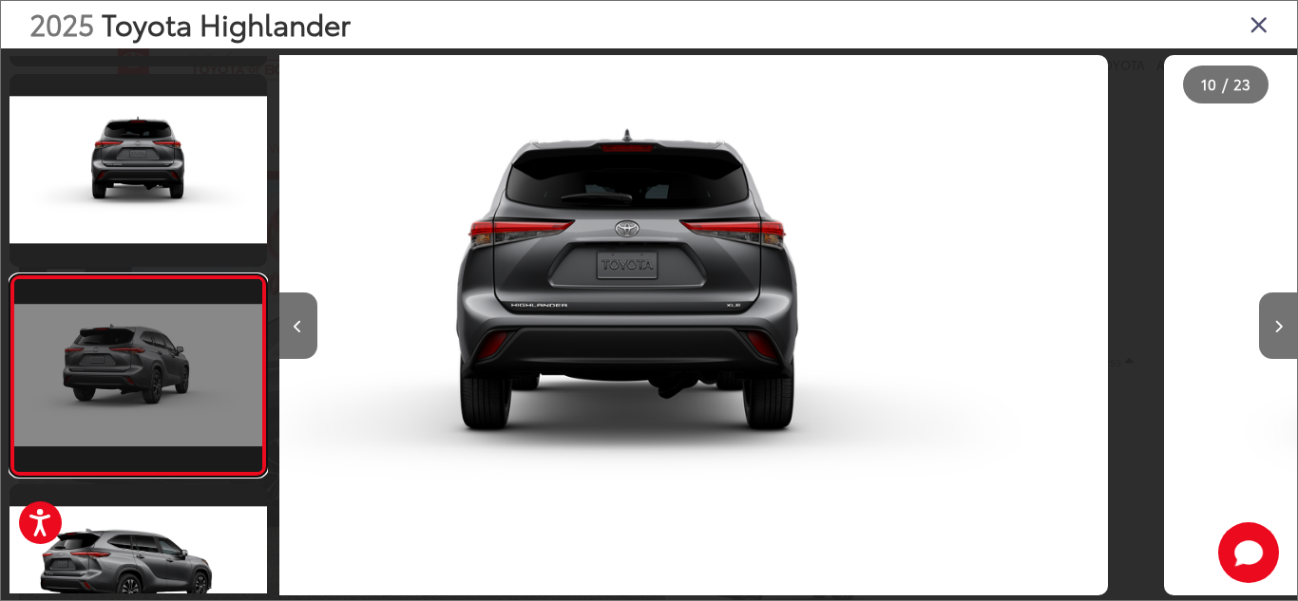
scroll to position [1694, 0]
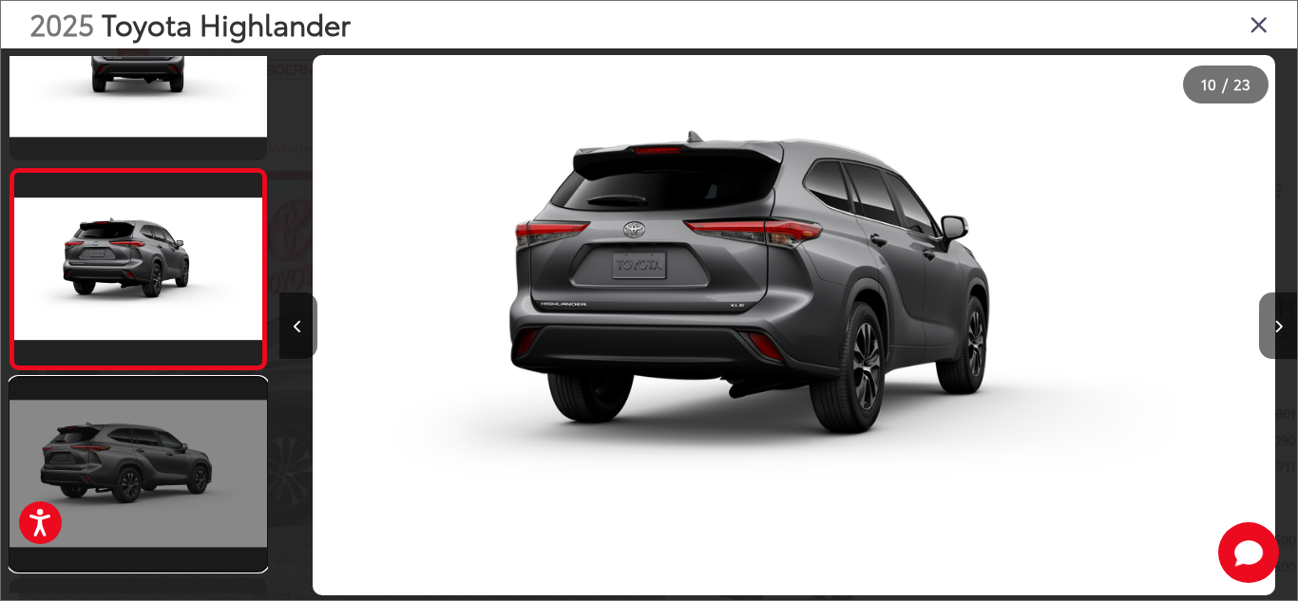
click at [175, 467] on link at bounding box center [137, 474] width 257 height 193
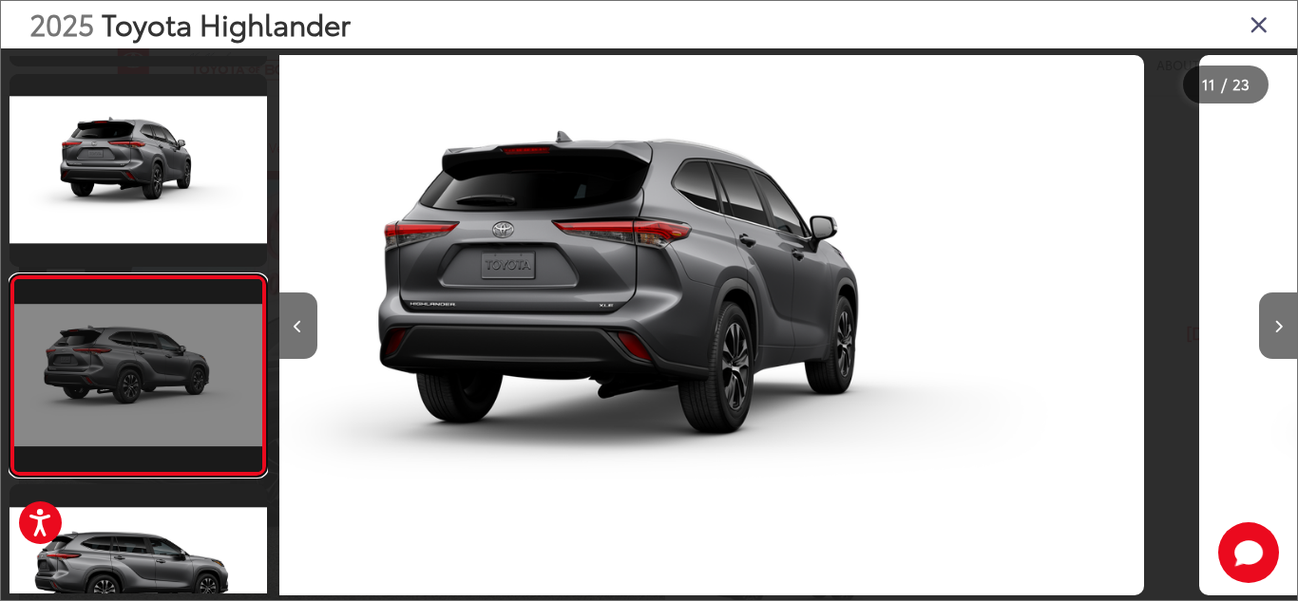
scroll to position [1894, 0]
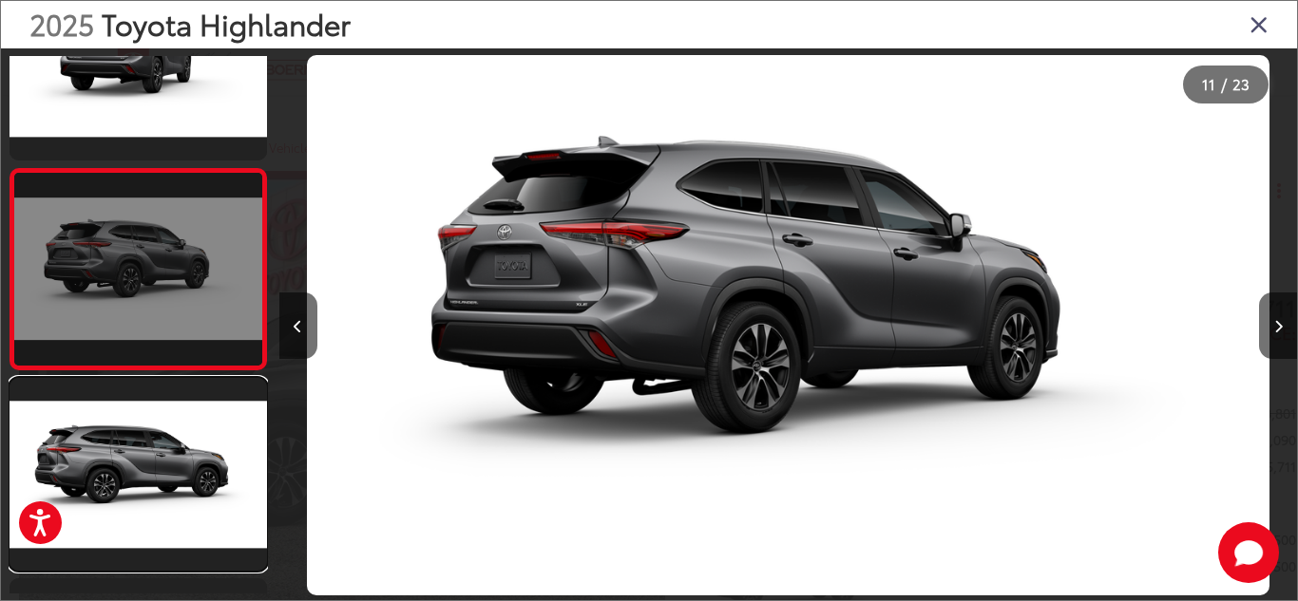
click at [175, 467] on link at bounding box center [137, 474] width 257 height 193
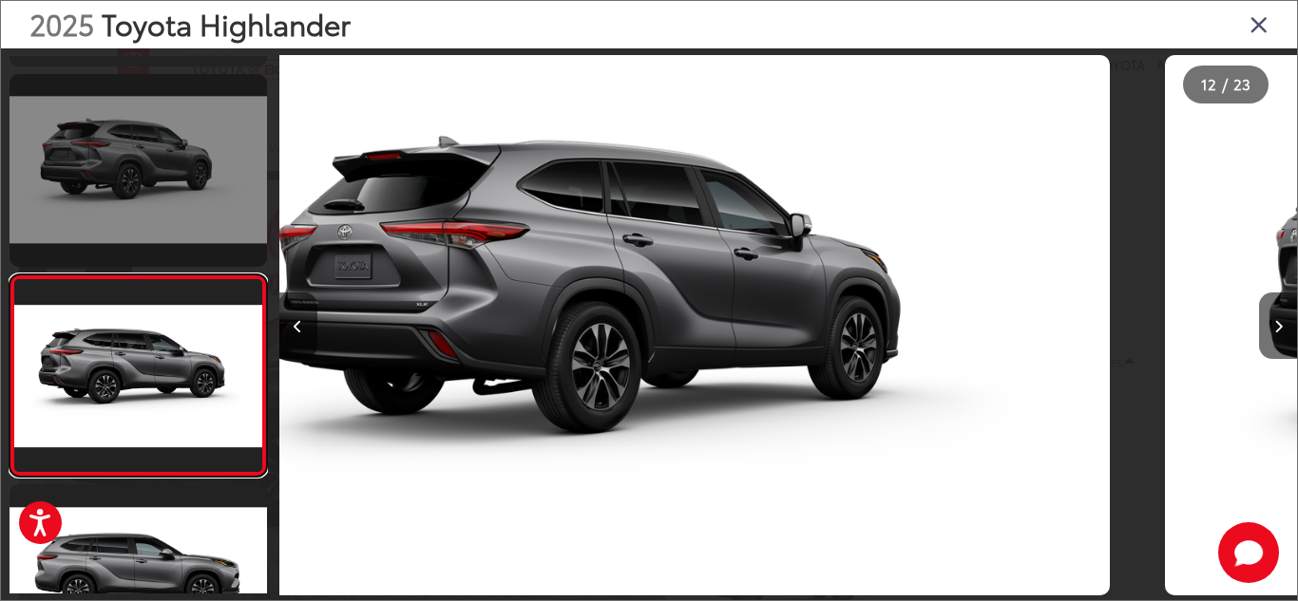
scroll to position [2094, 0]
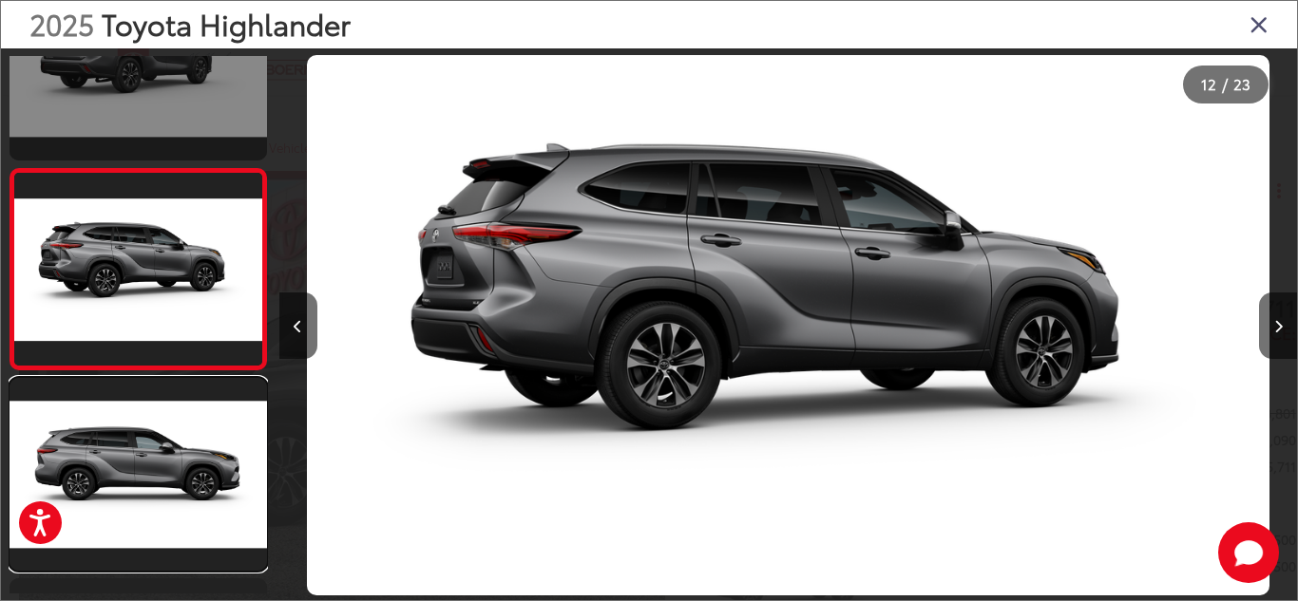
click at [175, 467] on link at bounding box center [137, 474] width 257 height 193
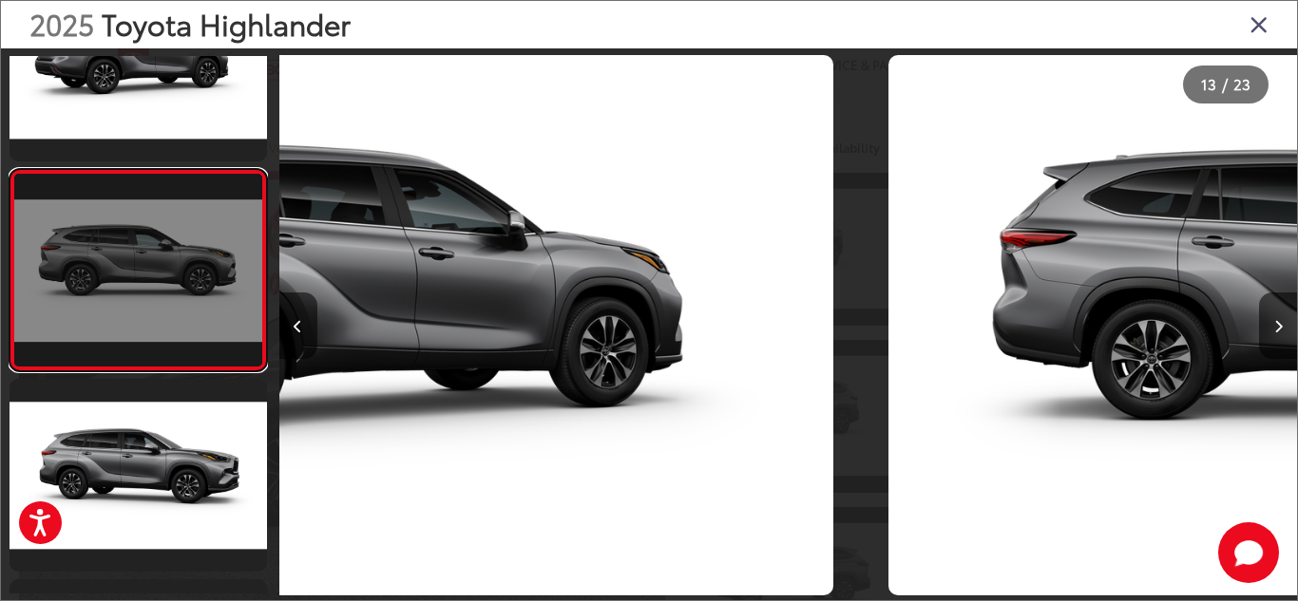
scroll to position [2295, 0]
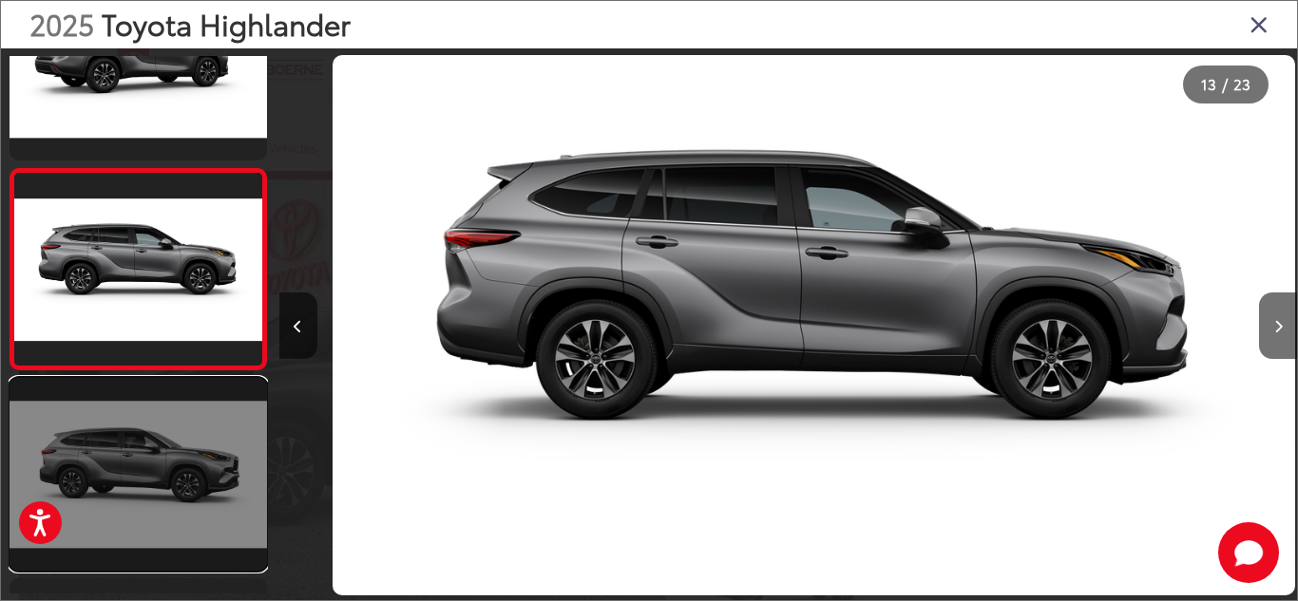
click at [176, 468] on link at bounding box center [137, 474] width 257 height 193
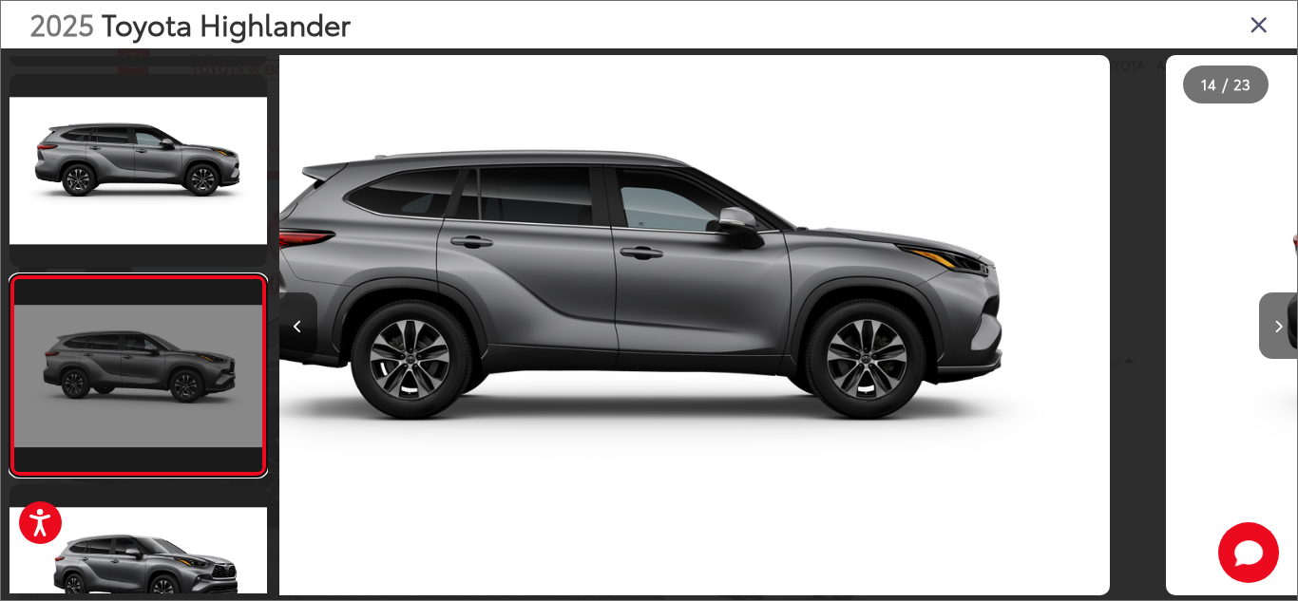
scroll to position [0, 0]
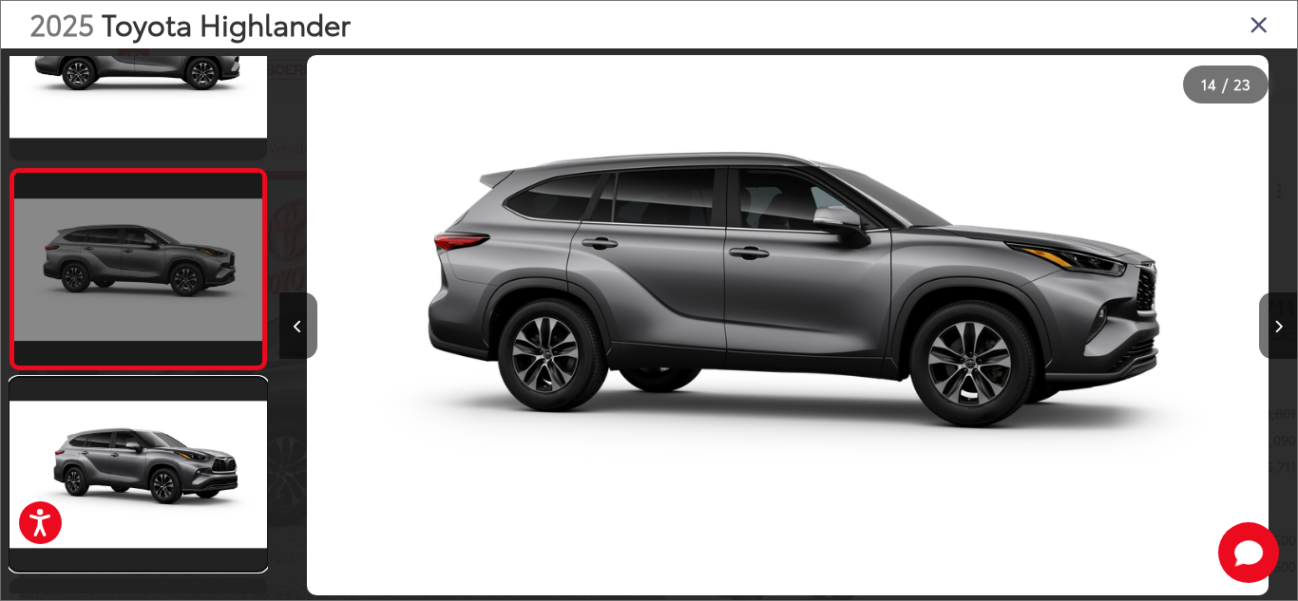
click at [176, 468] on link at bounding box center [137, 474] width 257 height 193
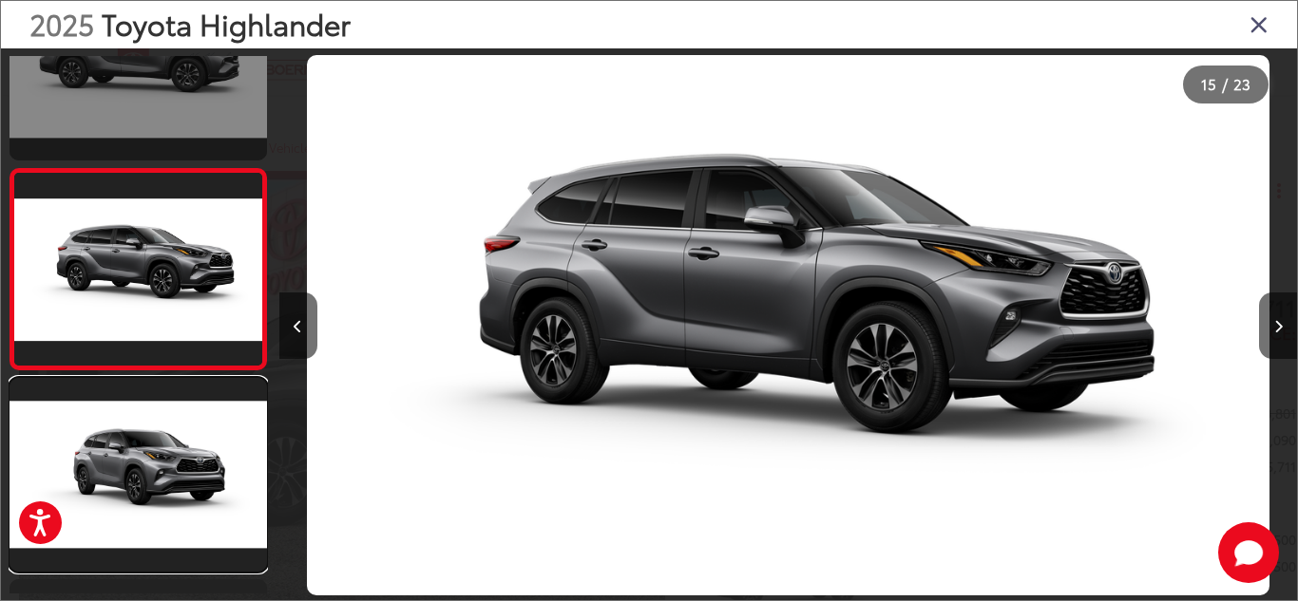
click at [176, 468] on link at bounding box center [137, 474] width 257 height 193
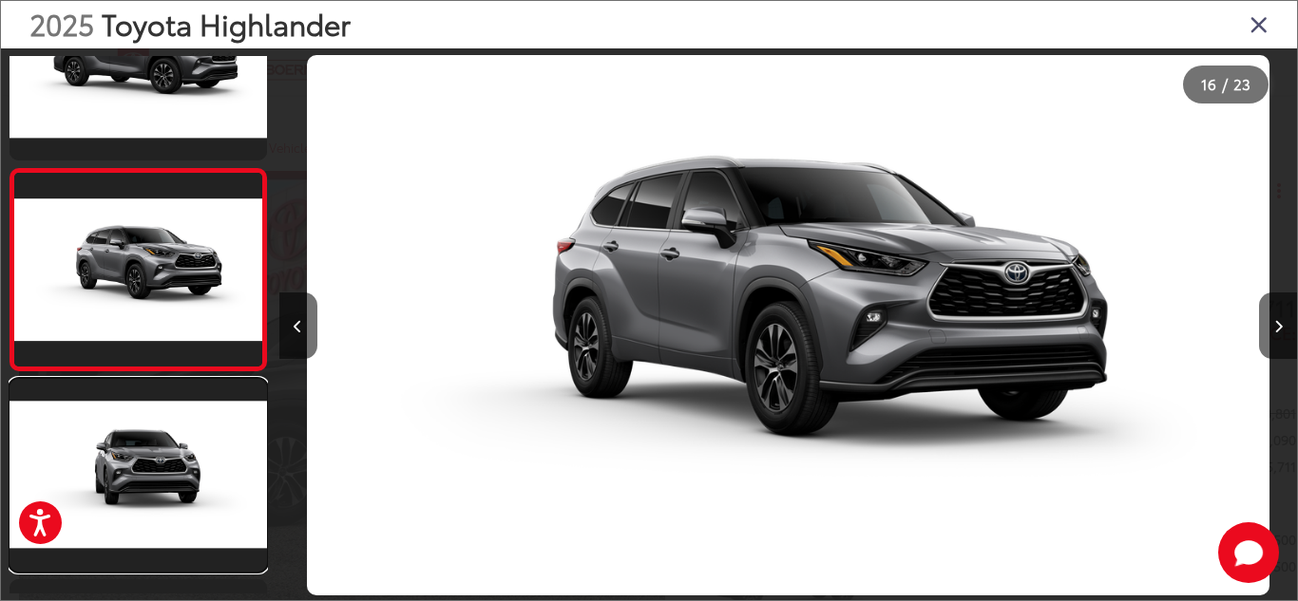
click at [176, 468] on link at bounding box center [137, 475] width 257 height 193
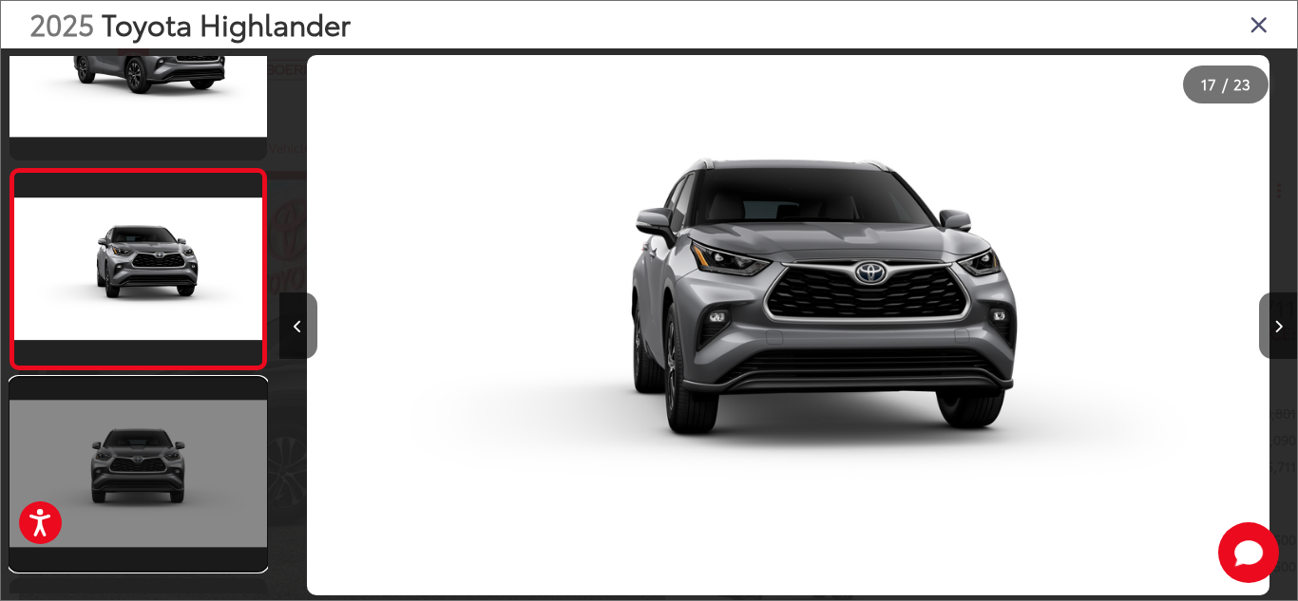
click at [180, 465] on link at bounding box center [137, 474] width 257 height 193
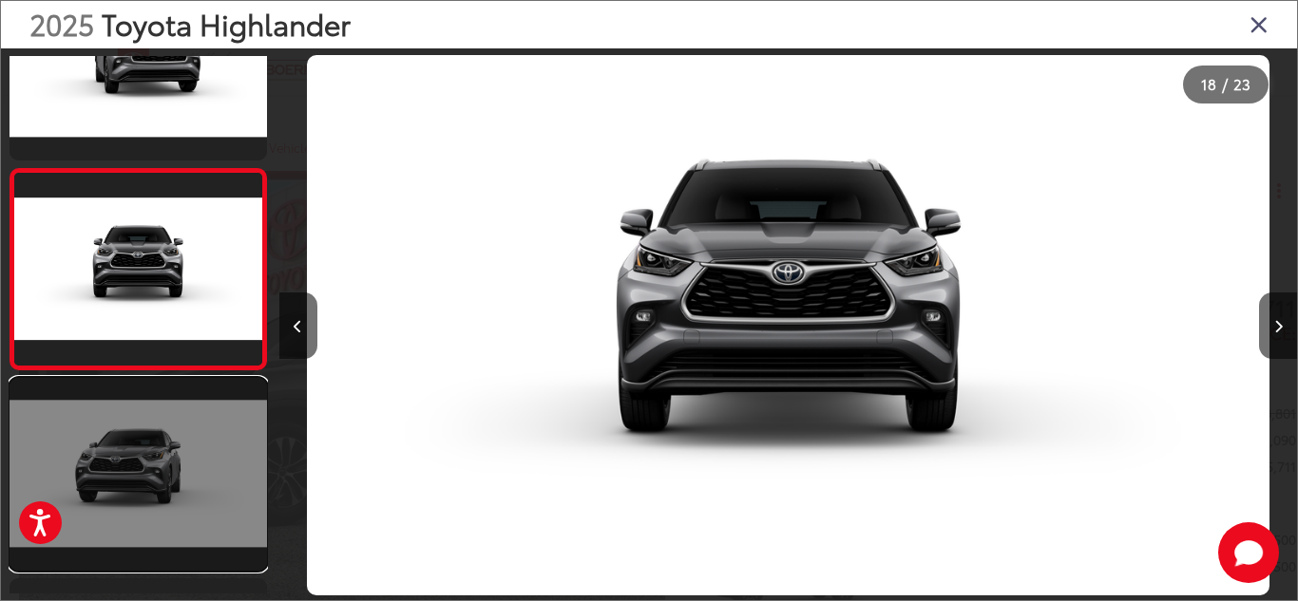
click at [180, 464] on link at bounding box center [137, 474] width 257 height 193
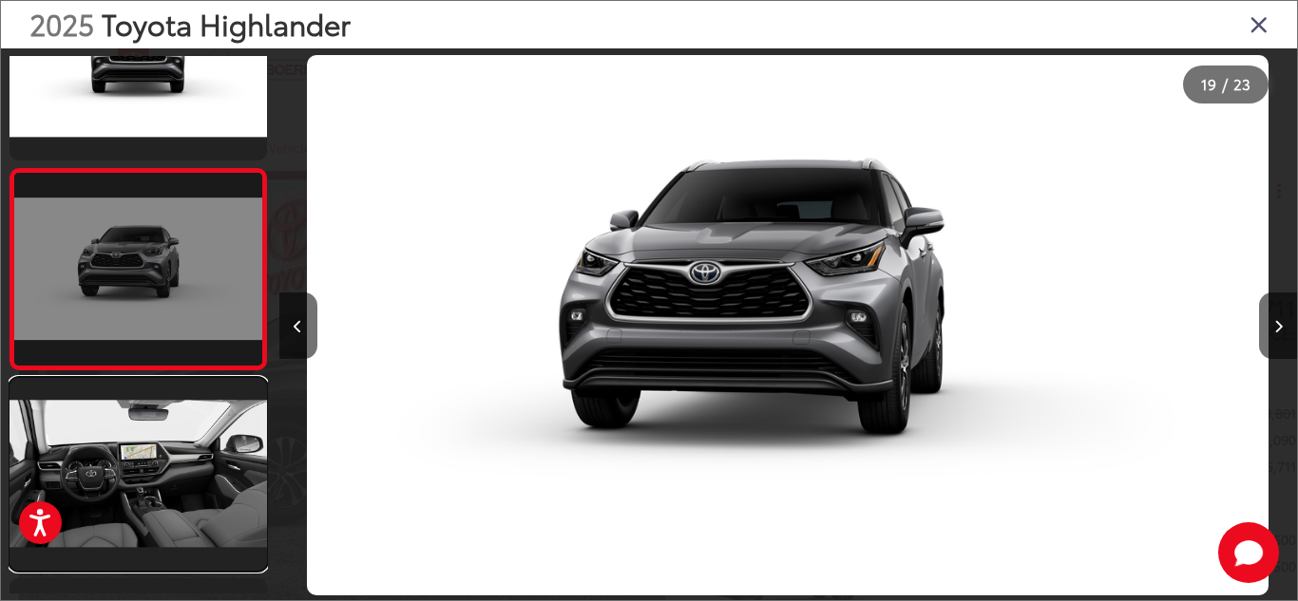
click at [180, 464] on link at bounding box center [137, 474] width 257 height 193
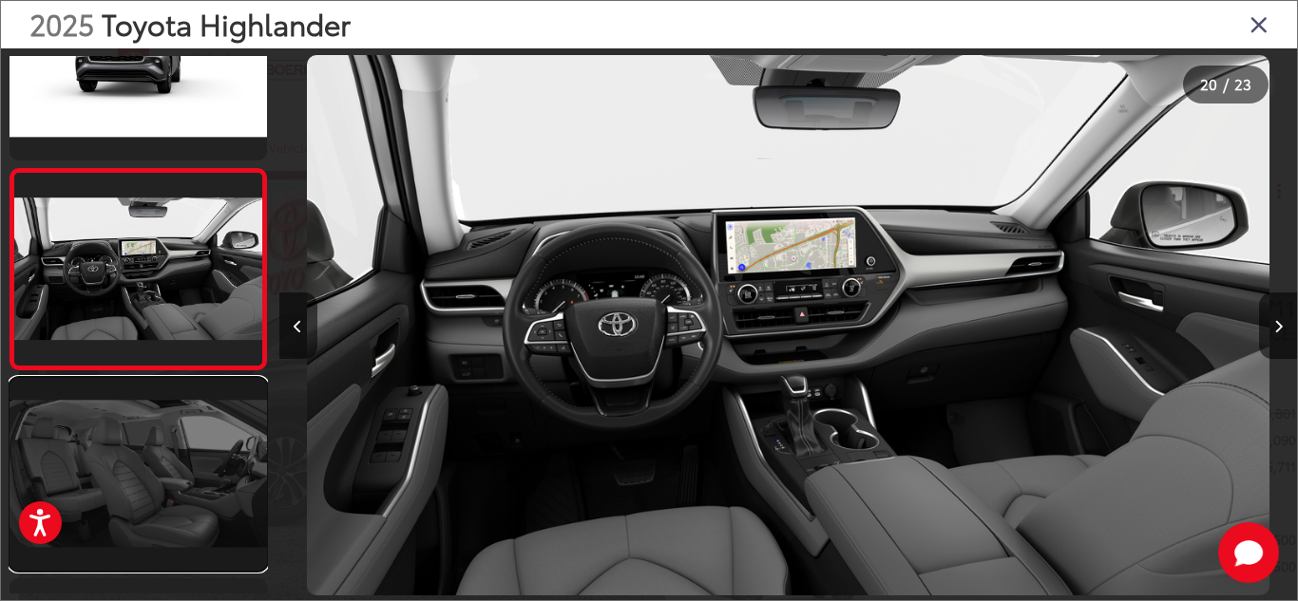
click at [176, 440] on link at bounding box center [137, 474] width 257 height 193
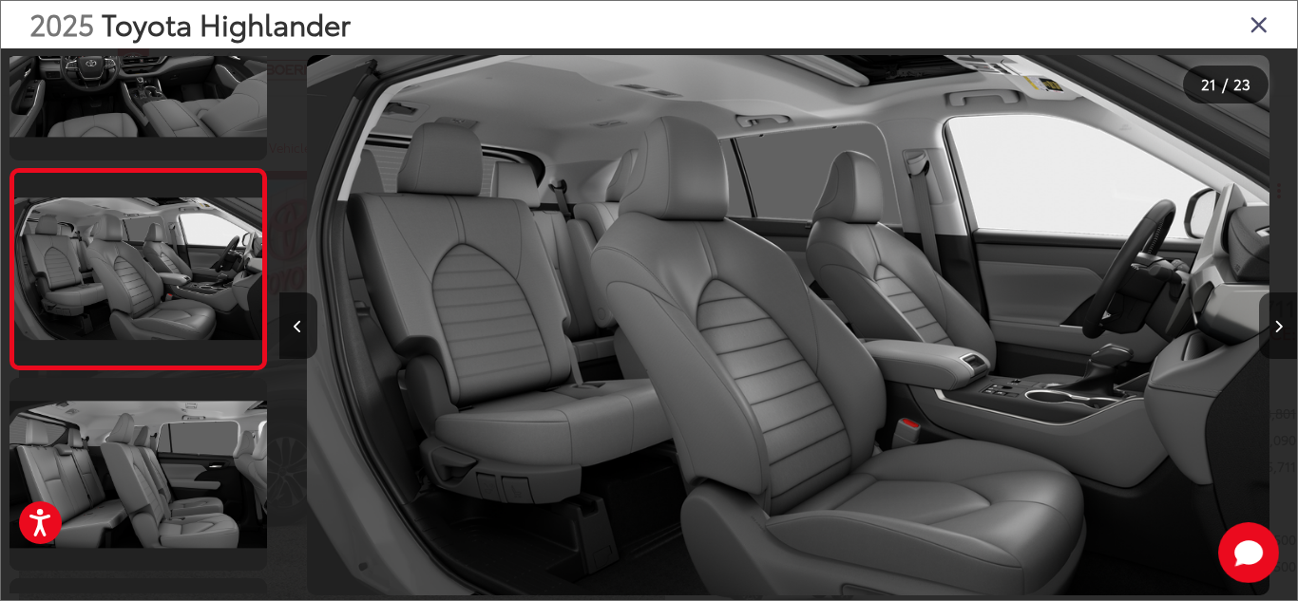
click at [1259, 30] on icon "Close gallery" at bounding box center [1258, 23] width 19 height 25
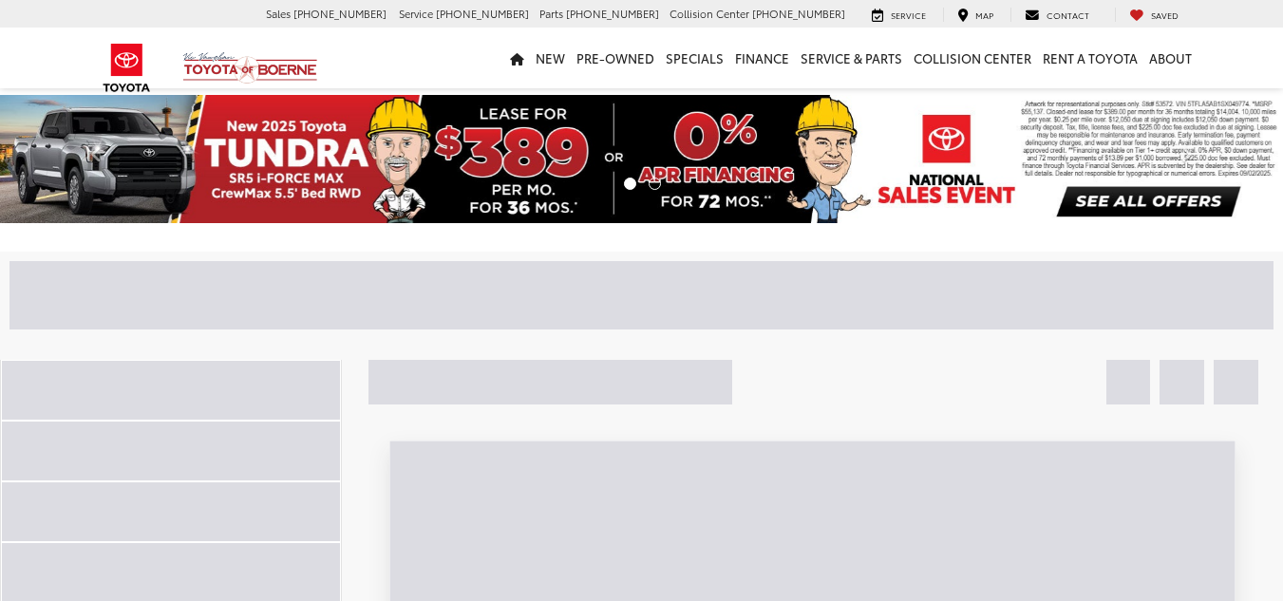
scroll to position [157, 0]
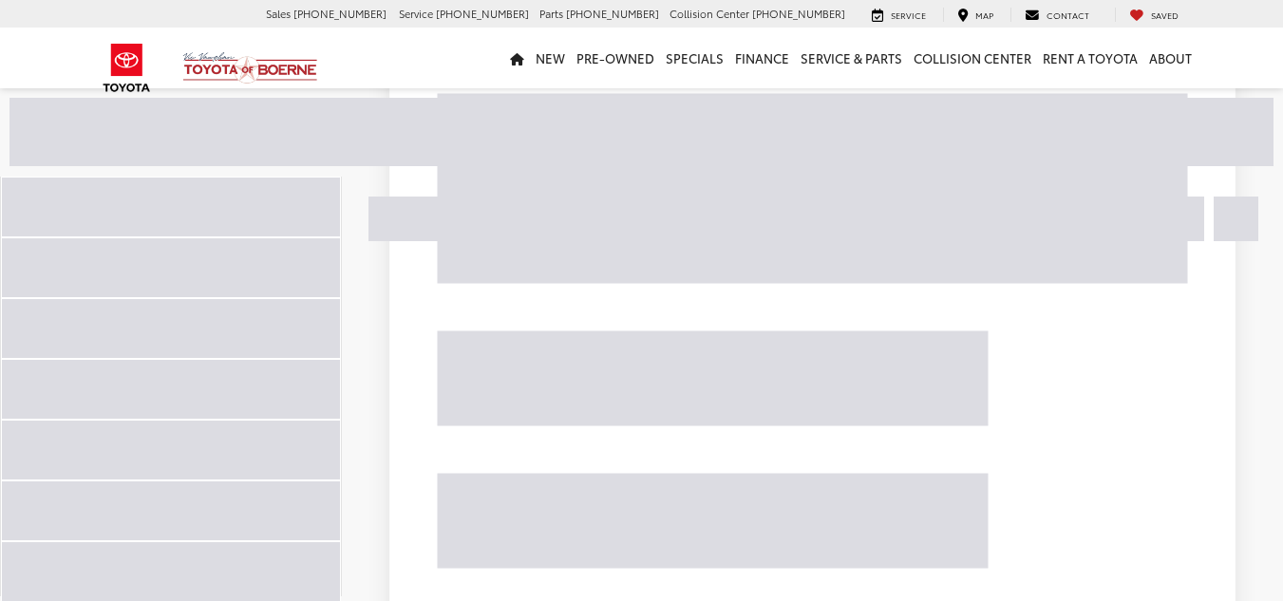
scroll to position [163, 0]
